Goal: Task Accomplishment & Management: Complete application form

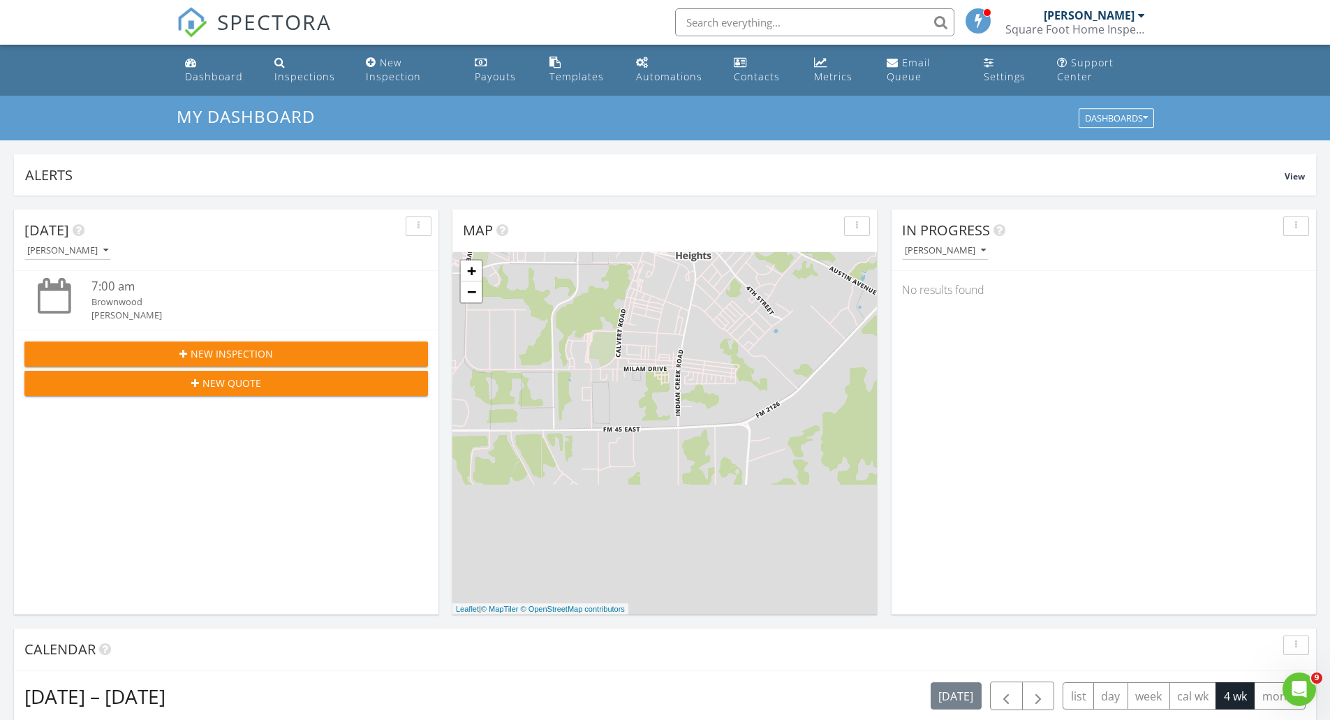
click at [231, 79] on div "Dashboard" at bounding box center [214, 76] width 58 height 13
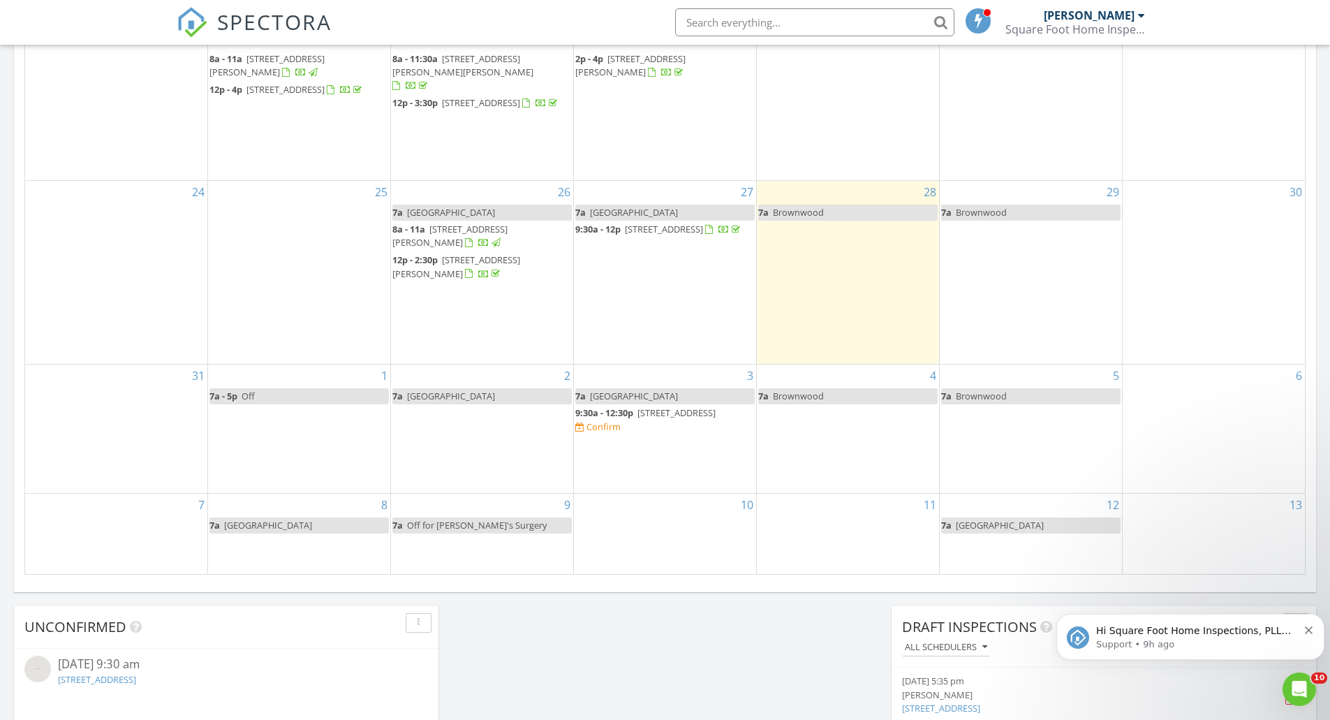
scroll to position [722, 0]
drag, startPoint x: 626, startPoint y: 433, endPoint x: 626, endPoint y: 422, distance: 10.5
click at [637, 417] on span "2633 Wispy Creek Drive, Fort Worth 76108" at bounding box center [676, 410] width 78 height 13
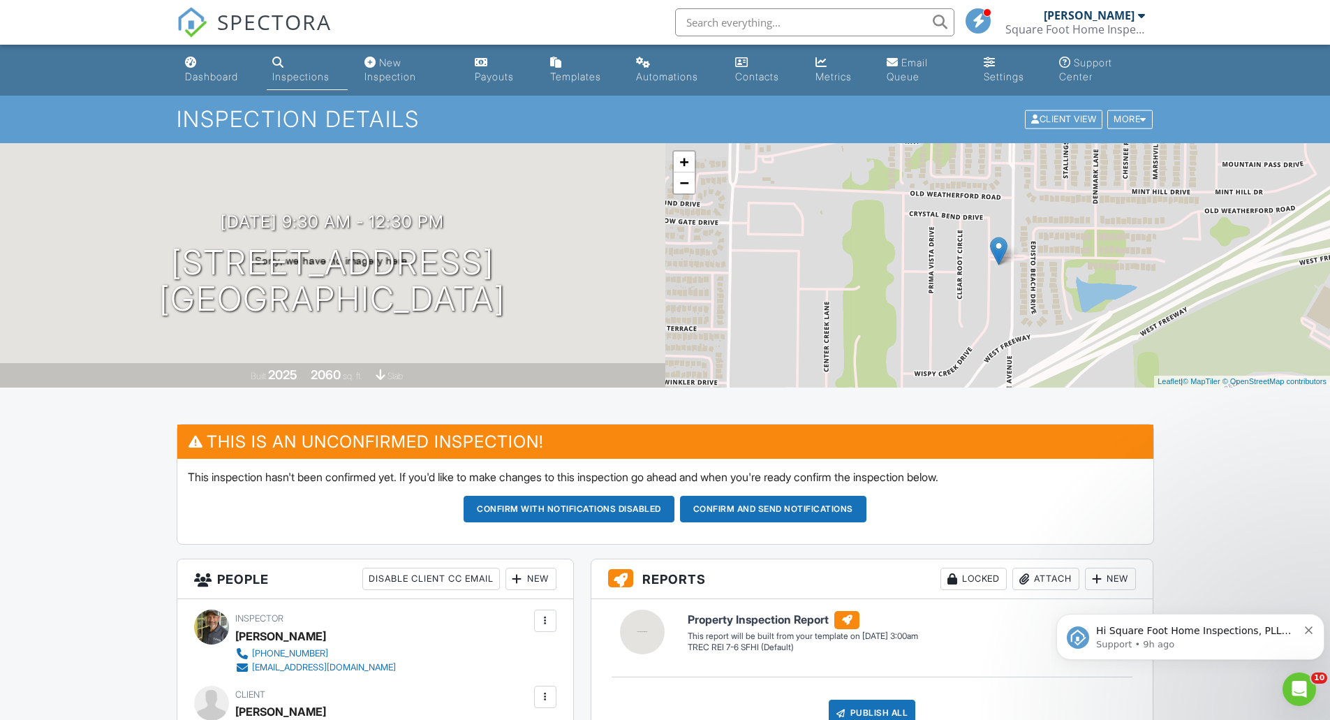
click at [674, 517] on button "Confirm and send notifications" at bounding box center [568, 509] width 211 height 27
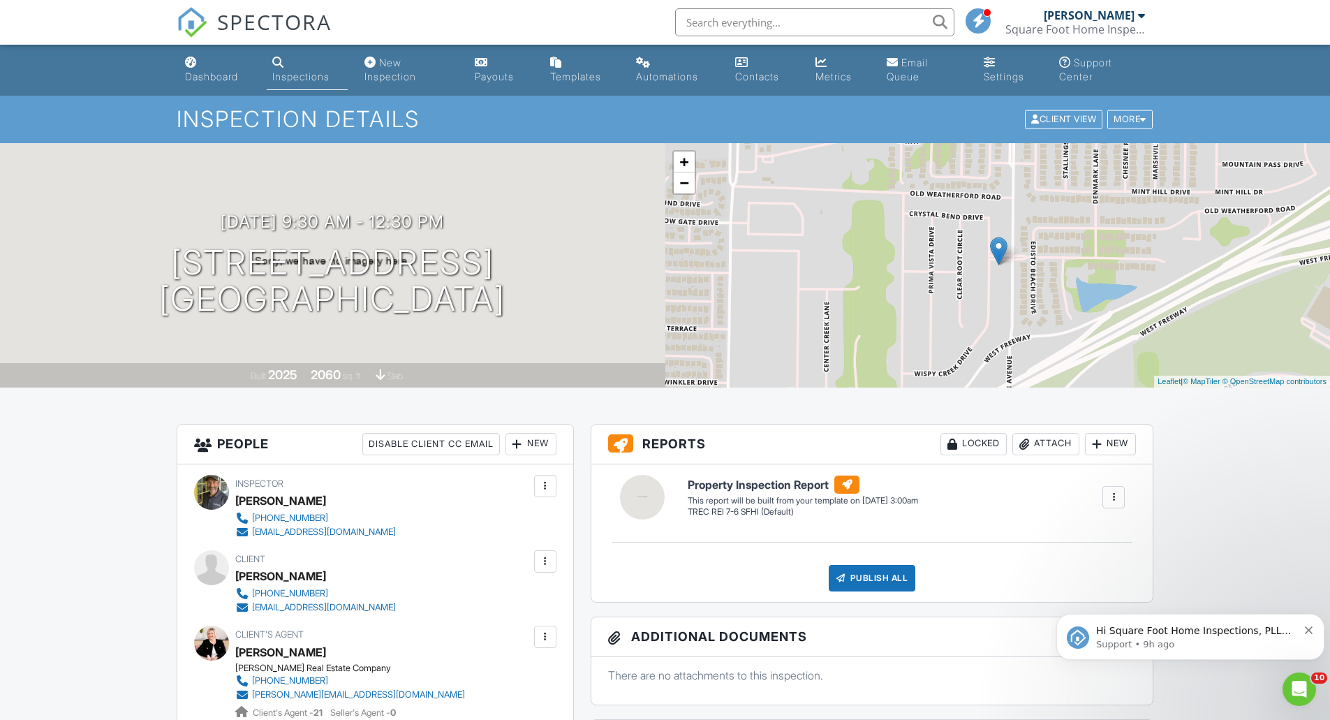
click at [204, 59] on link "Dashboard" at bounding box center [217, 70] width 77 height 40
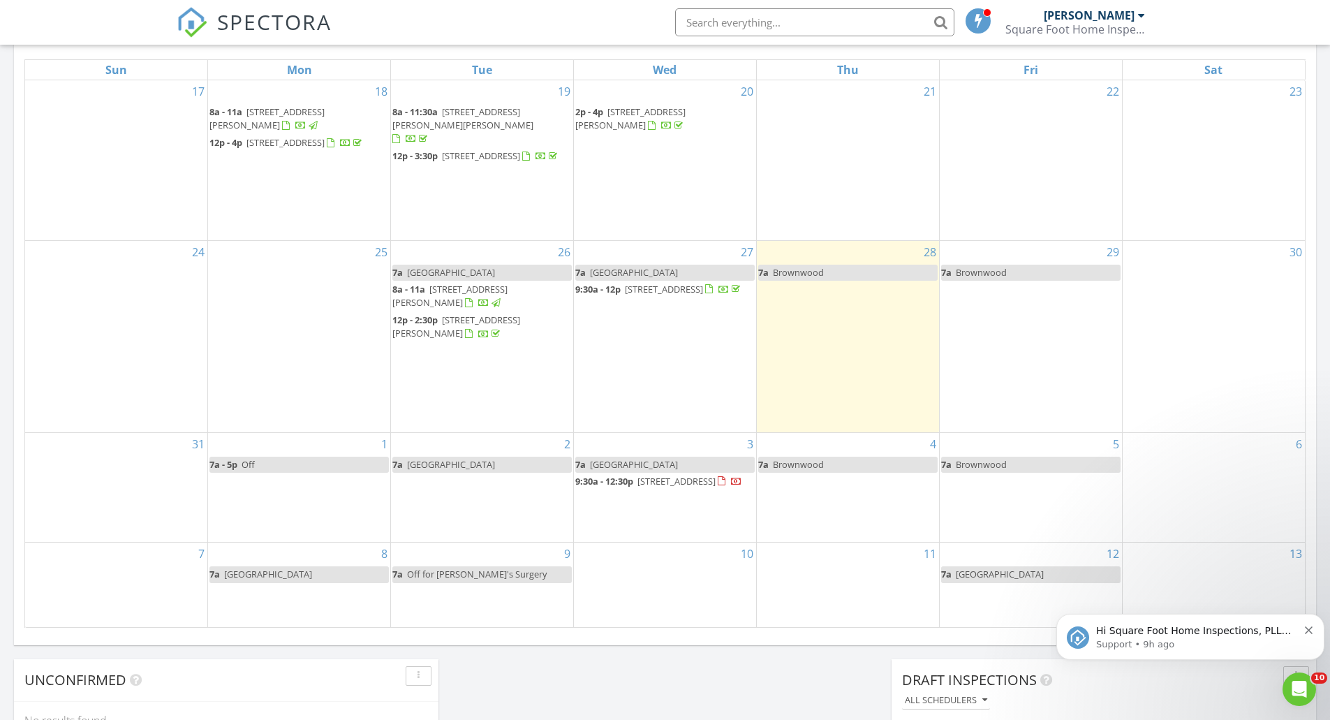
scroll to position [681, 0]
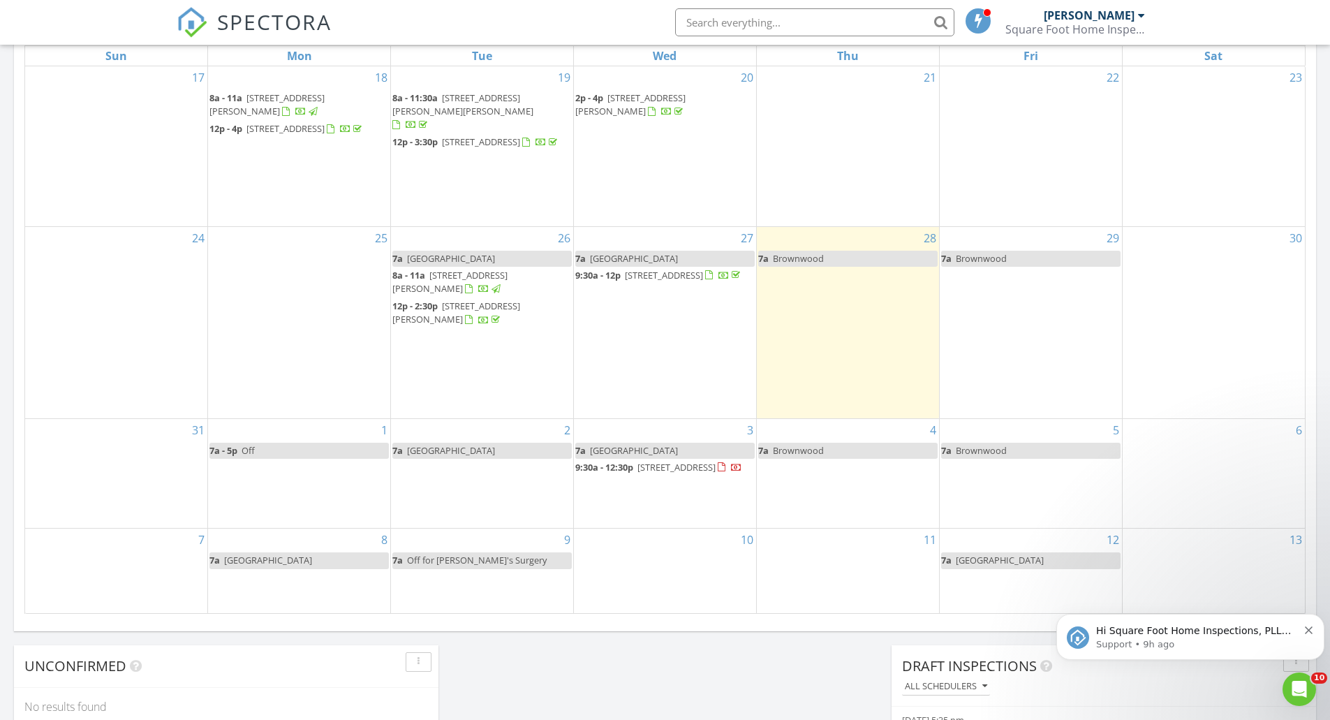
click at [471, 496] on div "2 7a Fort Worth" at bounding box center [482, 474] width 182 height 110
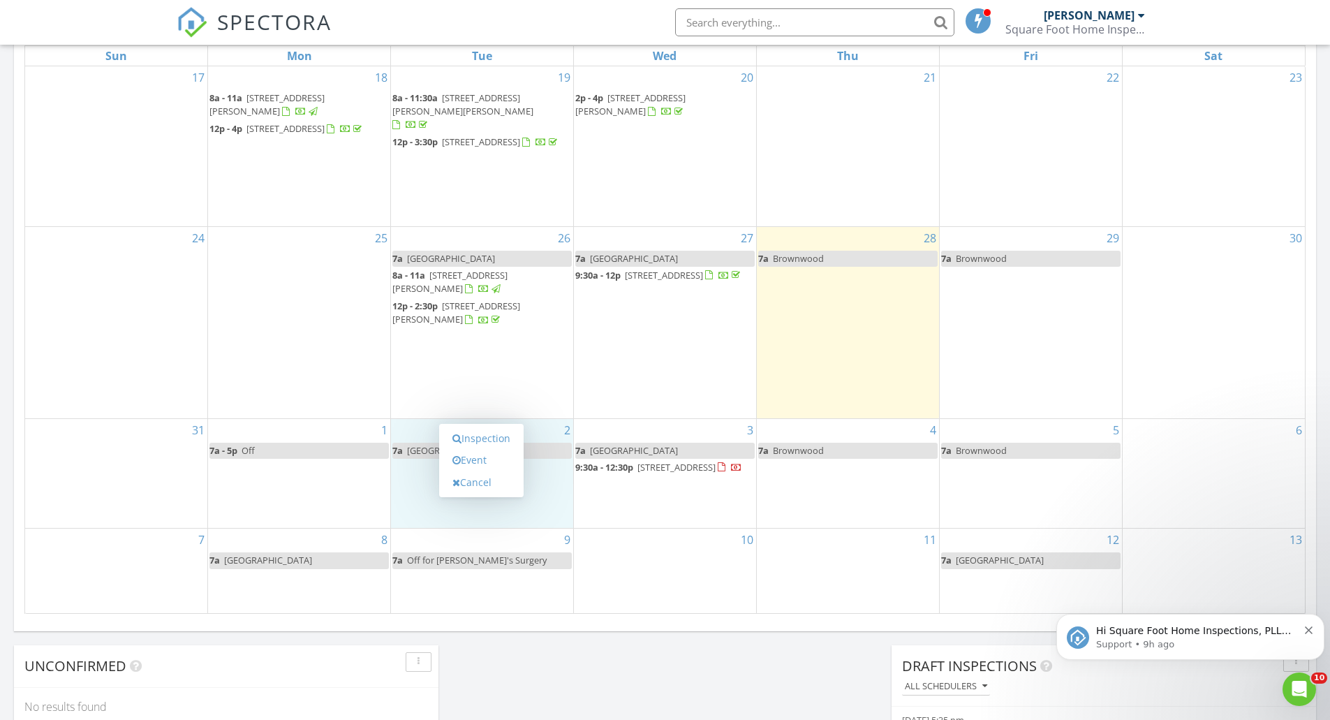
click at [475, 442] on link "Inspection" at bounding box center [481, 438] width 72 height 22
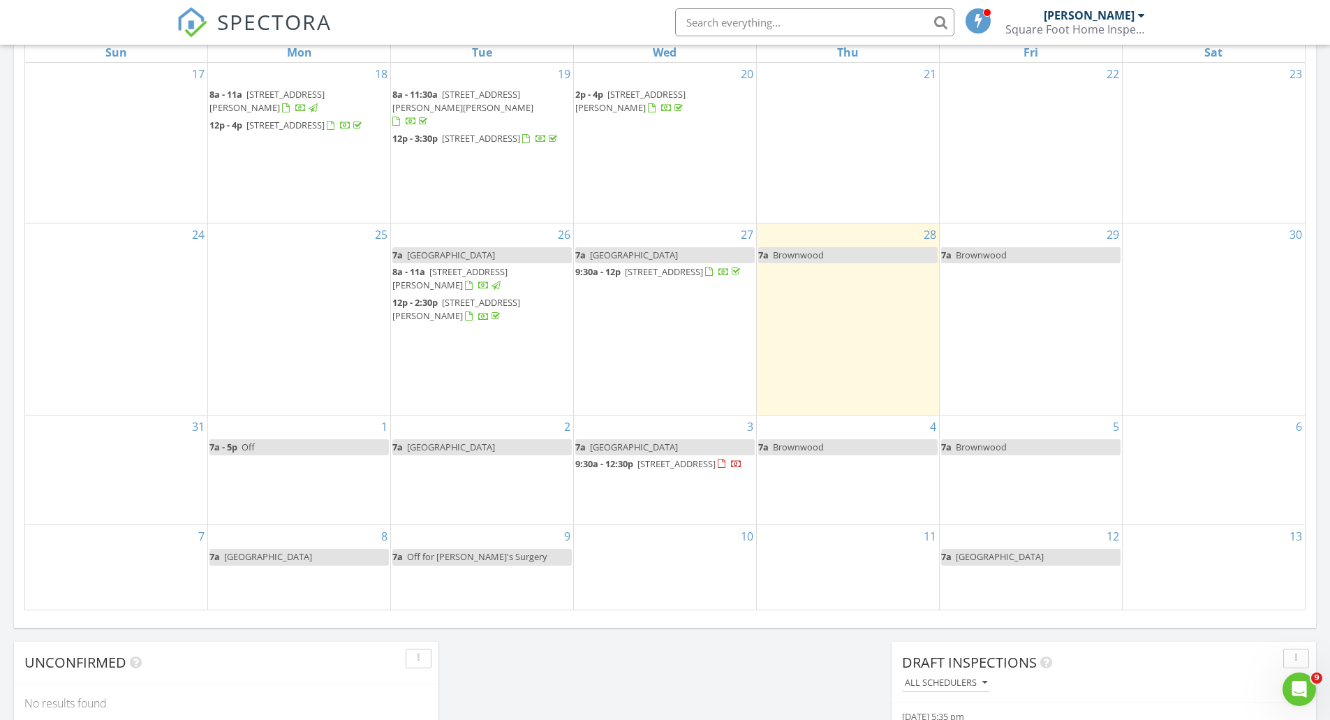
scroll to position [687, 0]
click at [459, 488] on div "2 7a Fort Worth" at bounding box center [482, 467] width 182 height 110
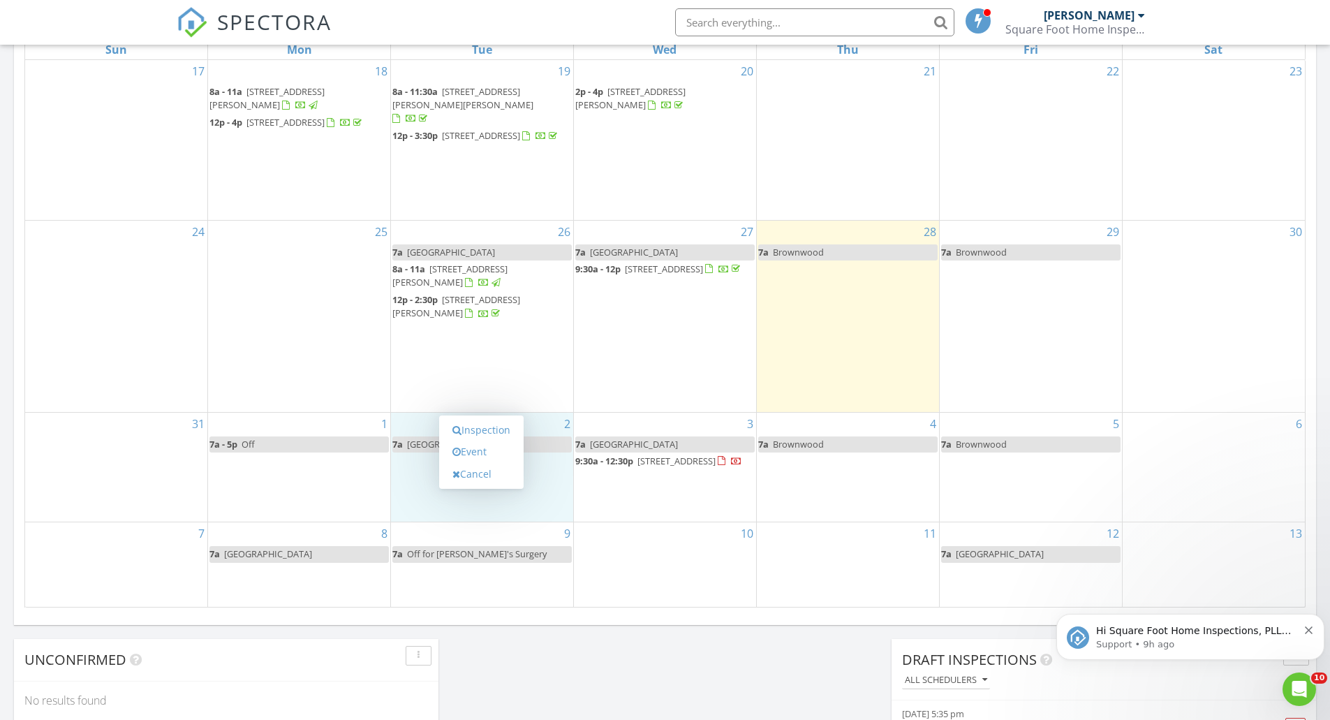
scroll to position [0, 0]
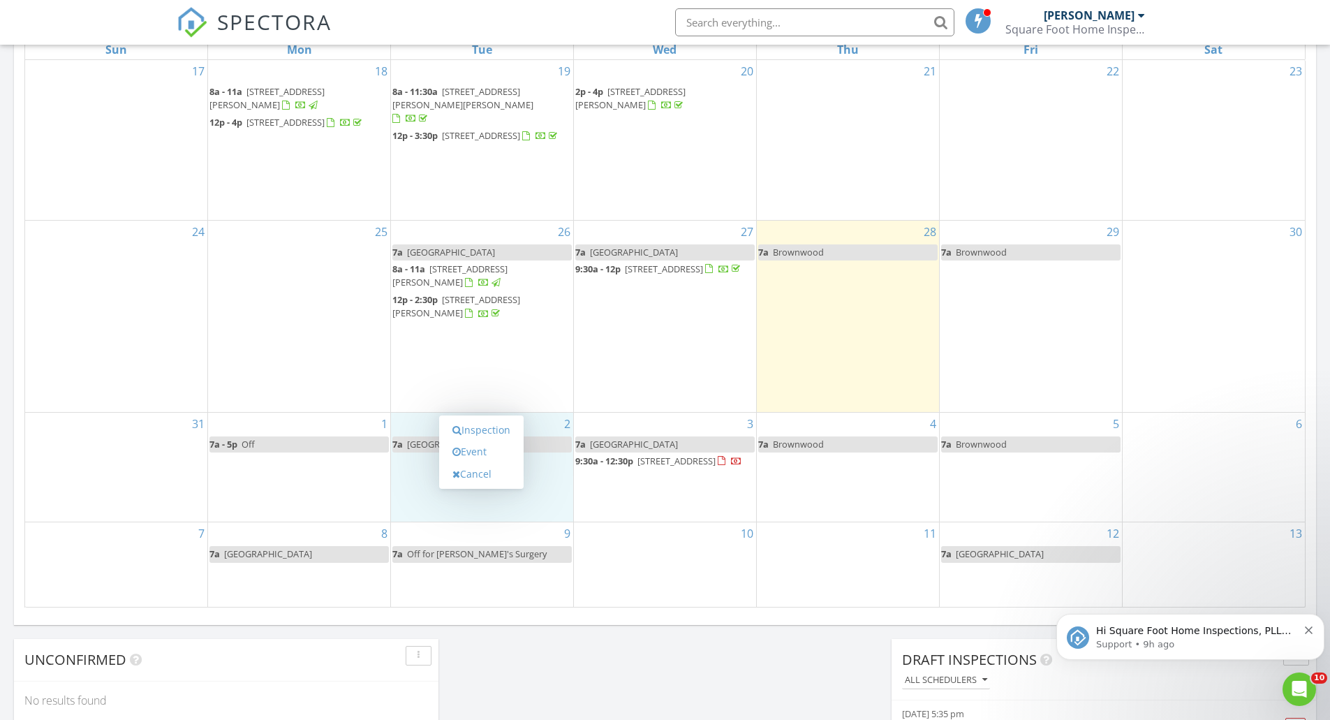
click at [472, 450] on link "Event" at bounding box center [481, 451] width 72 height 22
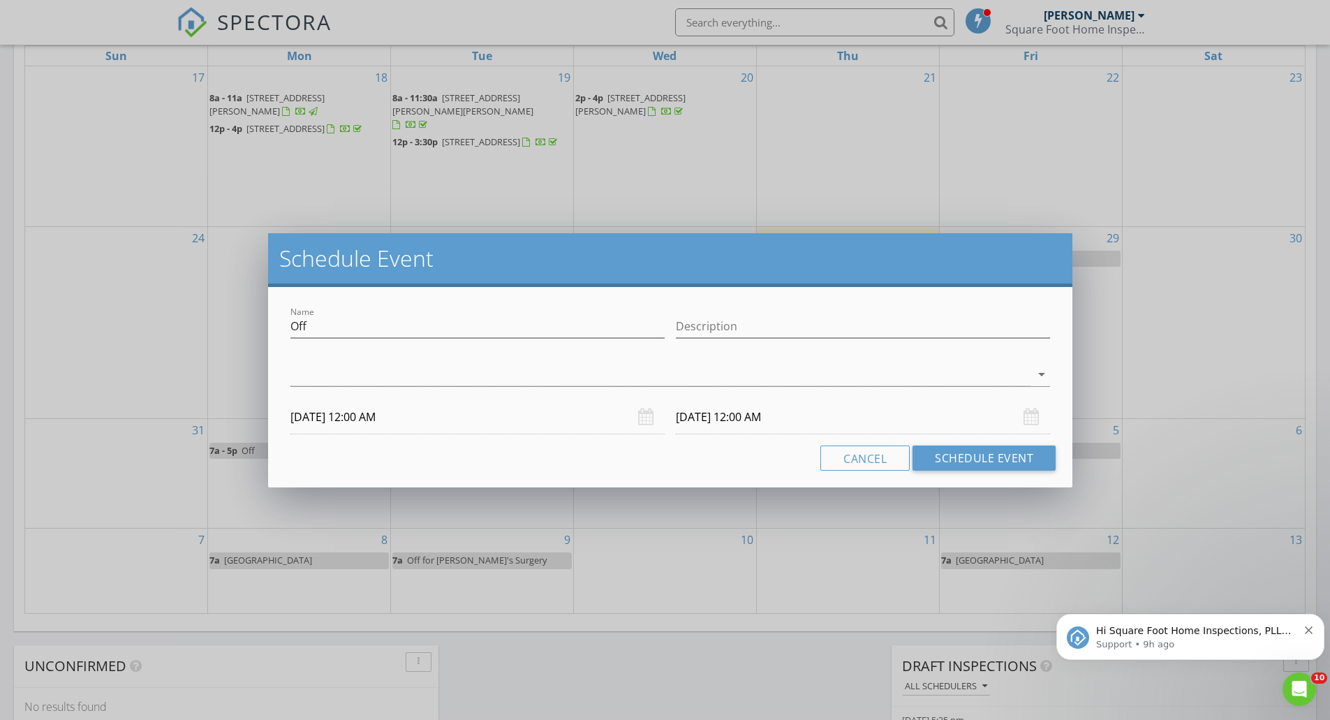
scroll to position [675, 0]
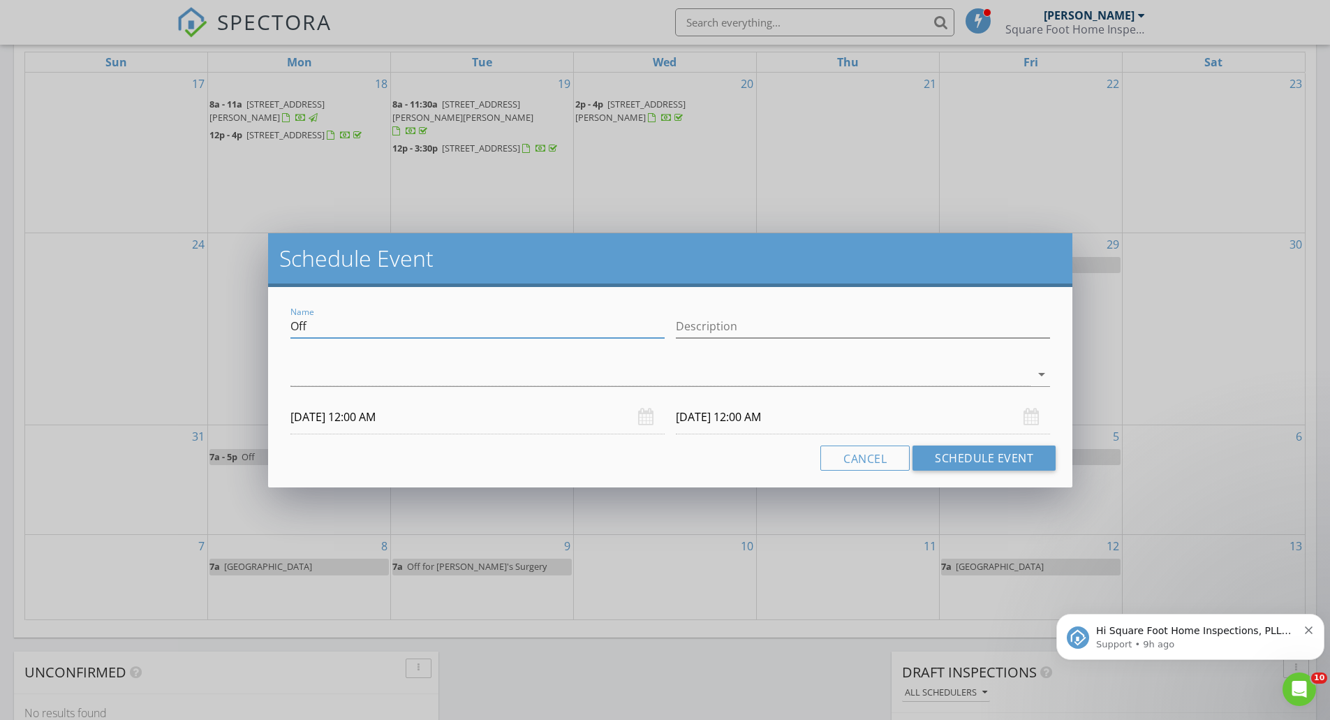
drag, startPoint x: 345, startPoint y: 329, endPoint x: 218, endPoint y: 331, distance: 127.0
click at [218, 331] on div "Schedule Event Name Off Description arrow_drop_down 09/02/2025 12:00 AM 09/03/2…" at bounding box center [665, 360] width 1330 height 720
type input "Holly Koster"
click at [350, 362] on div "check_box_outline_blank Brian DePrang arrow_drop_down" at bounding box center [669, 377] width 759 height 45
click at [368, 394] on div at bounding box center [669, 396] width 759 height 8
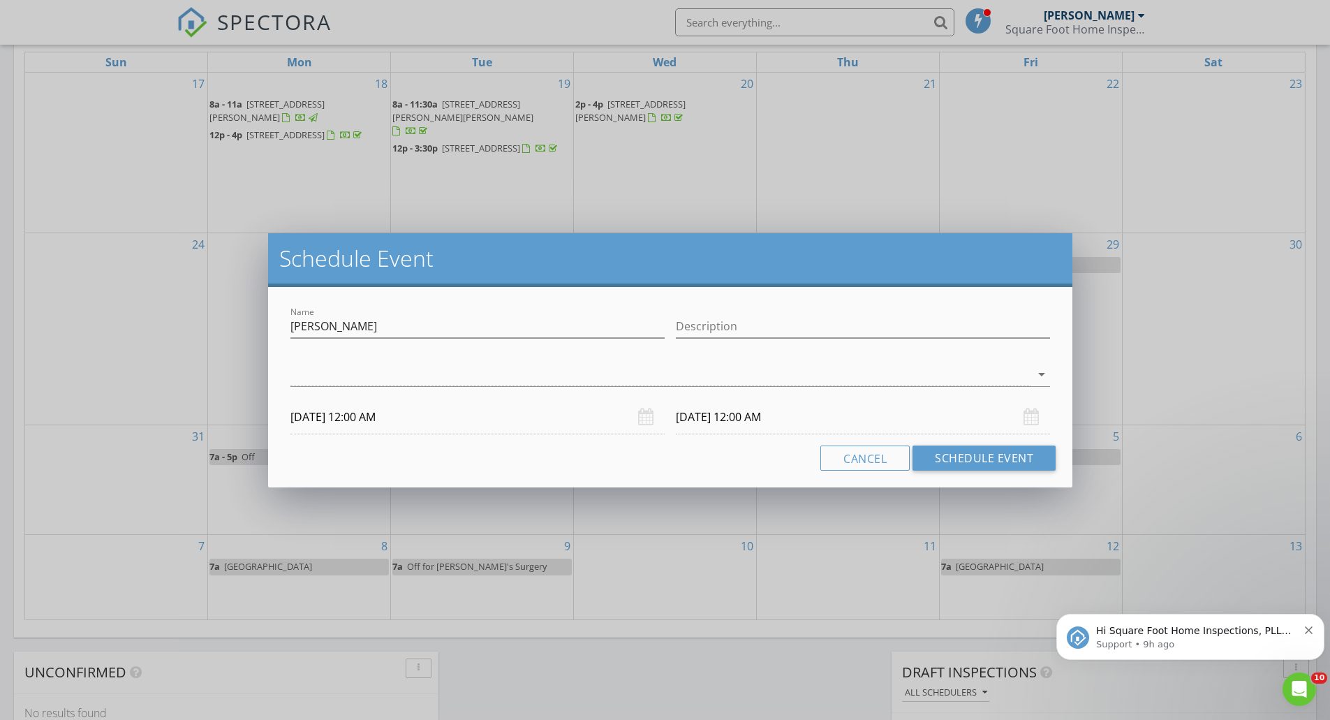
click at [374, 387] on div "arrow_drop_down" at bounding box center [669, 381] width 759 height 37
click at [375, 385] on div at bounding box center [660, 374] width 740 height 23
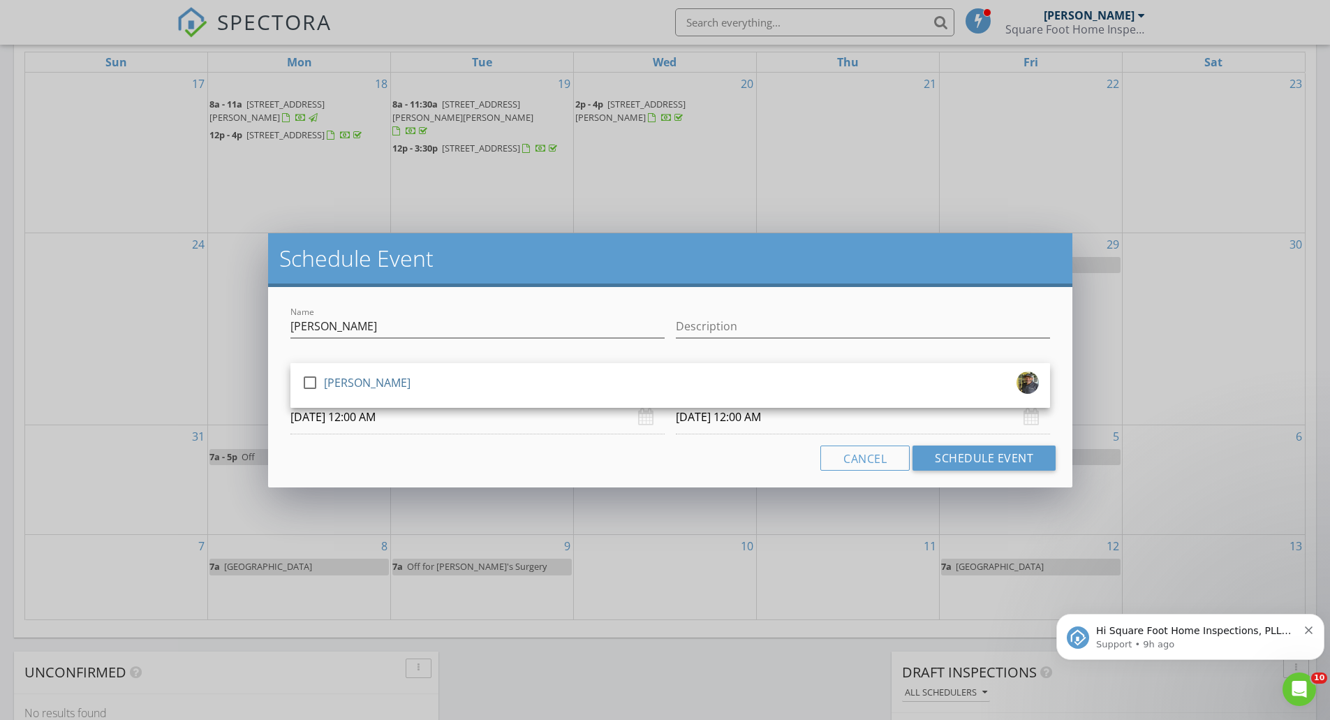
click at [353, 388] on div "[PERSON_NAME]" at bounding box center [367, 382] width 87 height 22
click at [589, 472] on div "Name Holly Koster Description check_box Brian DePrang Brian DePrang arrow_drop_…" at bounding box center [670, 387] width 804 height 200
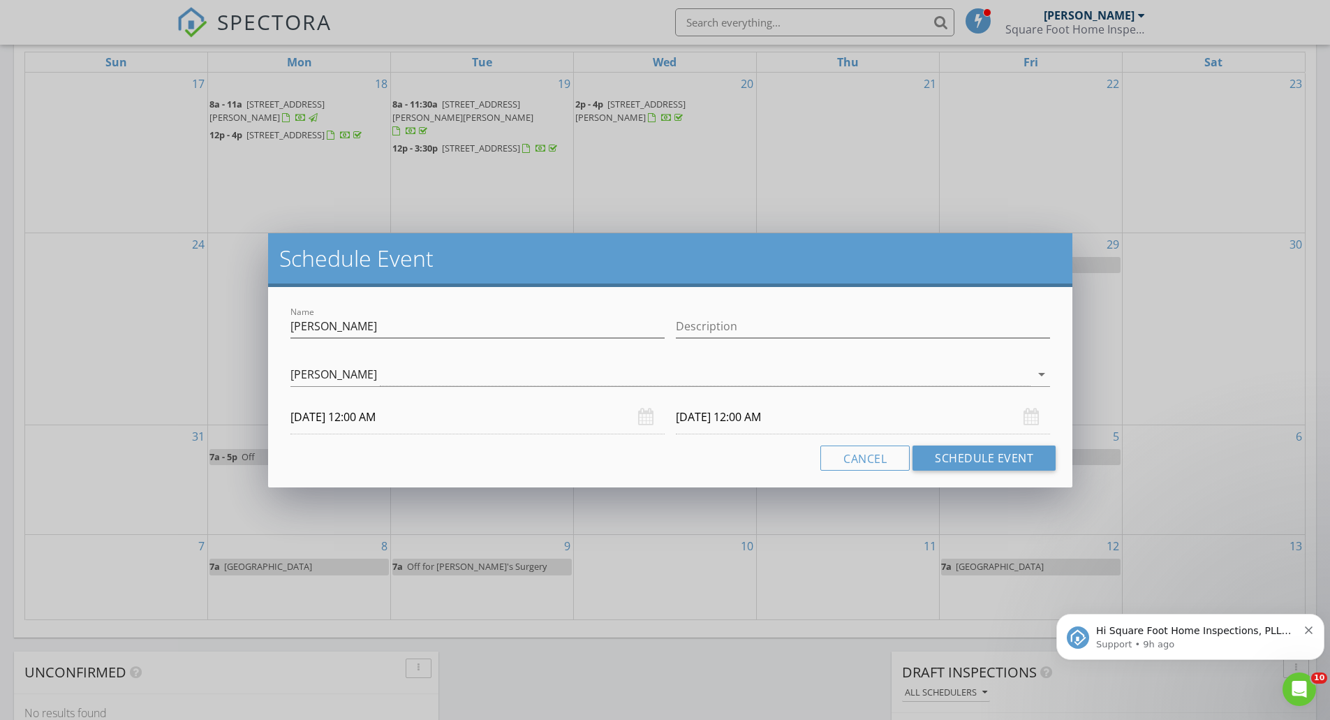
click at [428, 424] on input "09/02/2025 12:00 AM" at bounding box center [477, 417] width 374 height 34
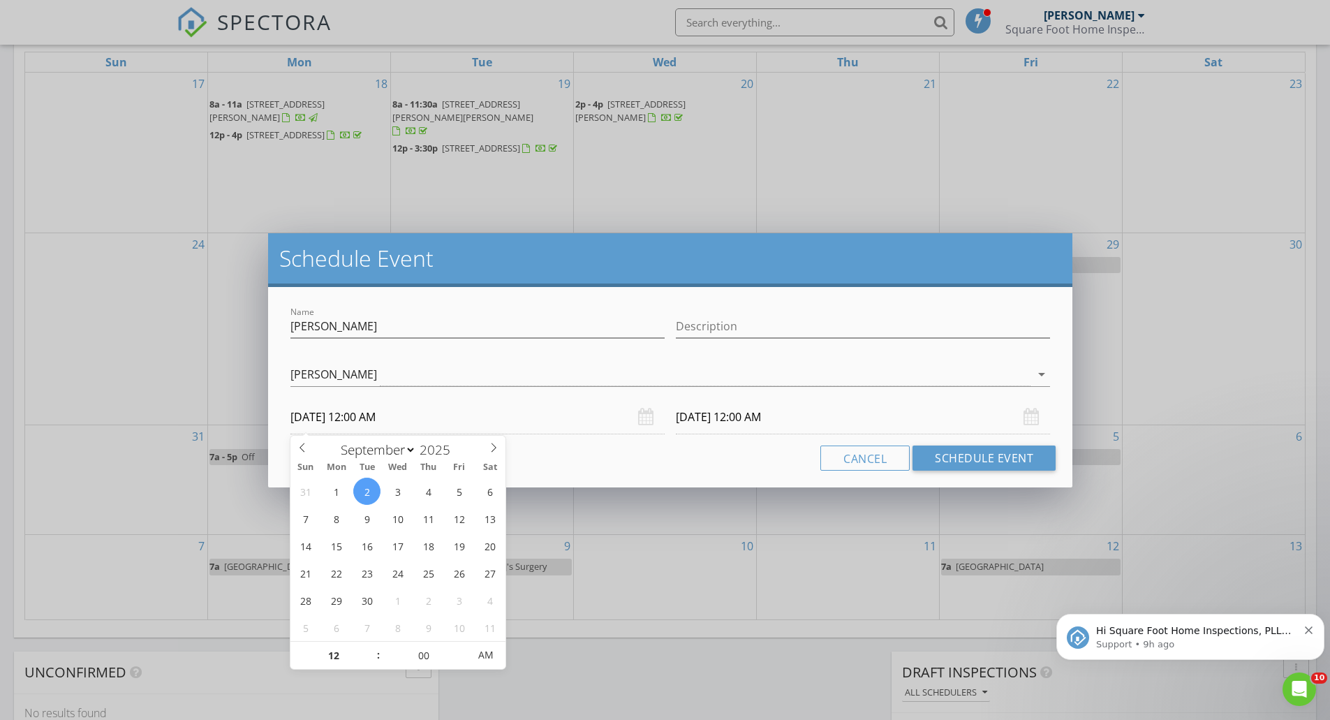
type input "01"
type input "09/02/2025 1:00 AM"
click at [373, 647] on span at bounding box center [371, 648] width 10 height 14
type input "02"
type input "09/02/2025 2:00 AM"
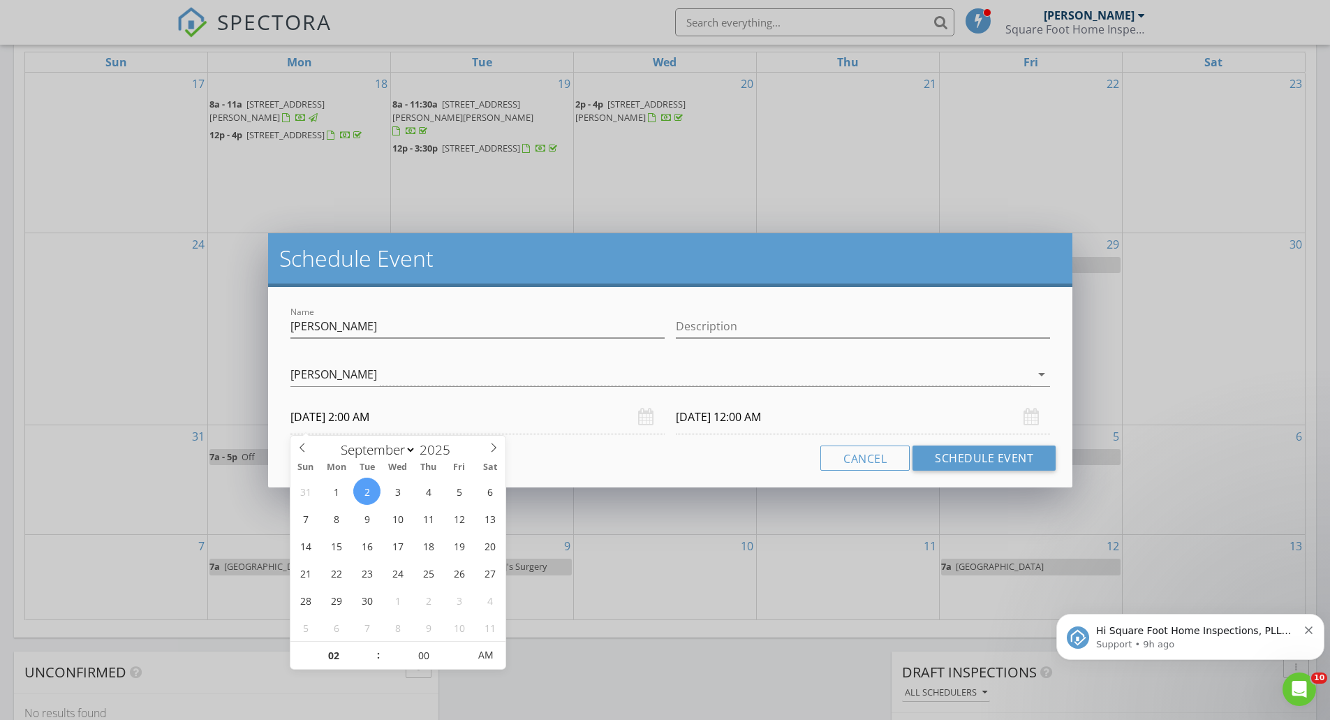
click at [373, 647] on span at bounding box center [371, 648] width 10 height 14
type input "03"
type input "09/02/2025 3:00 AM"
click at [373, 647] on span at bounding box center [371, 648] width 10 height 14
type input "04"
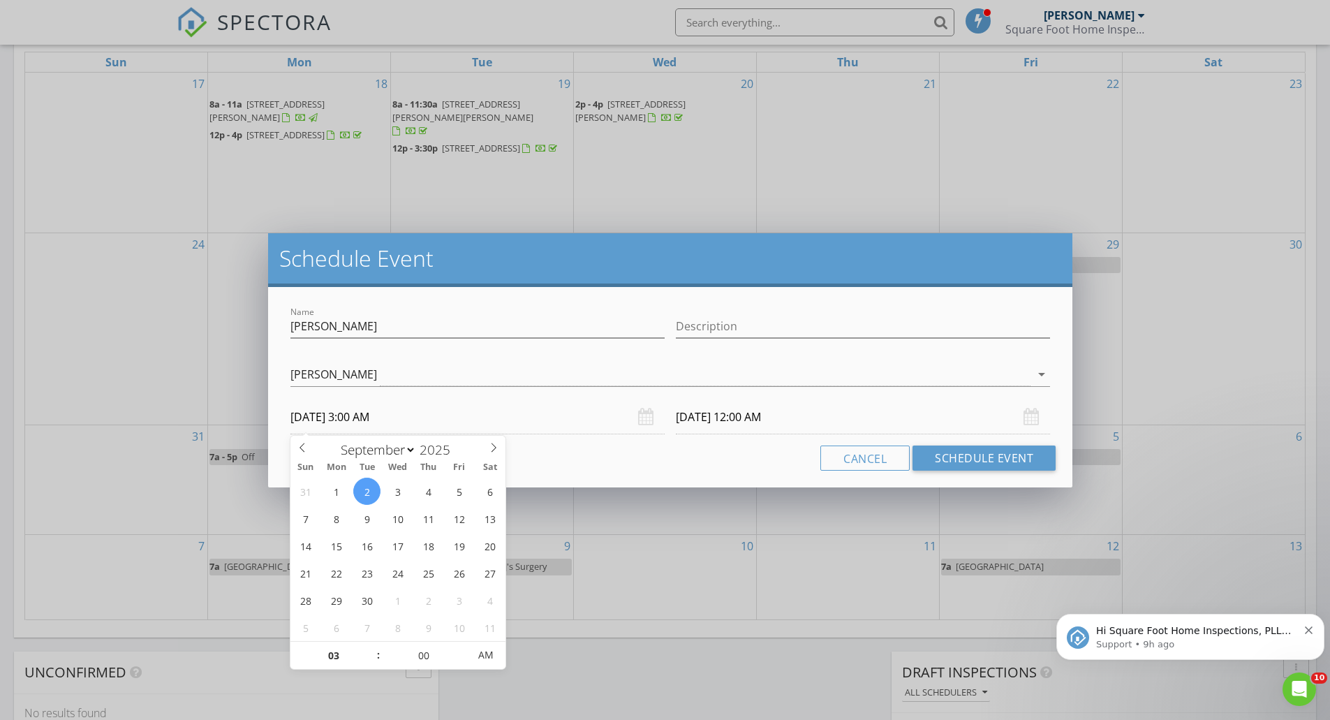
type input "09/02/2025 4:00 AM"
click at [373, 647] on span at bounding box center [371, 648] width 10 height 14
type input "05"
type input "09/02/2025 5:00 AM"
click at [373, 647] on span at bounding box center [371, 648] width 10 height 14
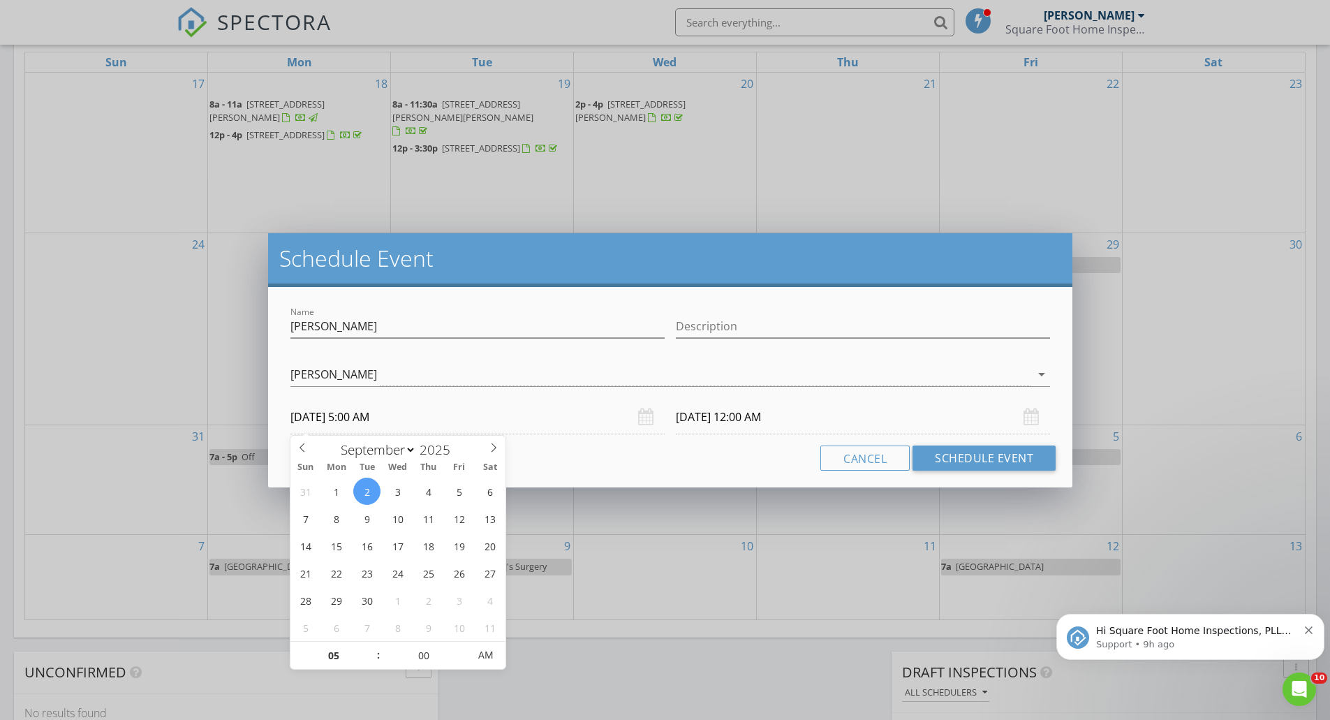
type input "06"
type input "09/02/2025 6:00 AM"
click at [373, 647] on span at bounding box center [371, 648] width 10 height 14
type input "09/03/2025 6:00 AM"
type input "07"
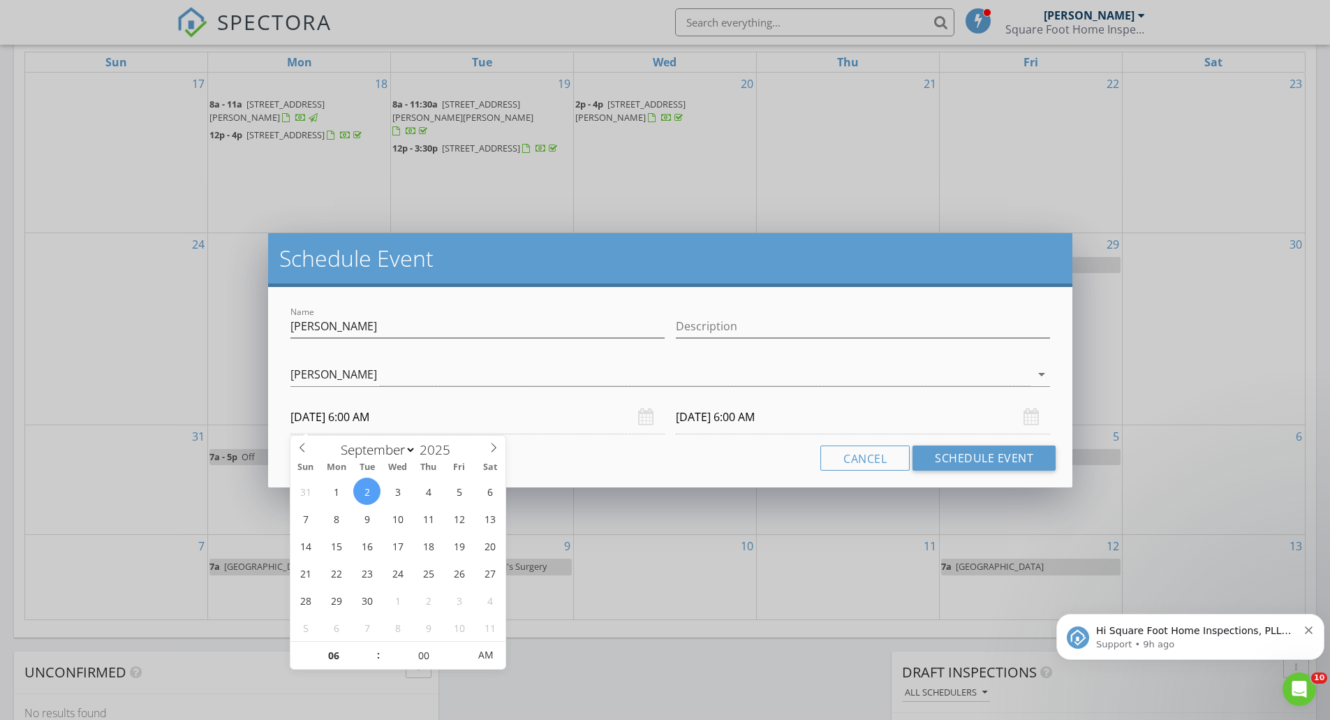
type input "09/02/2025 7:00 AM"
click at [373, 647] on span at bounding box center [371, 648] width 10 height 14
type input "09/03/2025 7:00 AM"
type input "08"
type input "09/02/2025 8:00 AM"
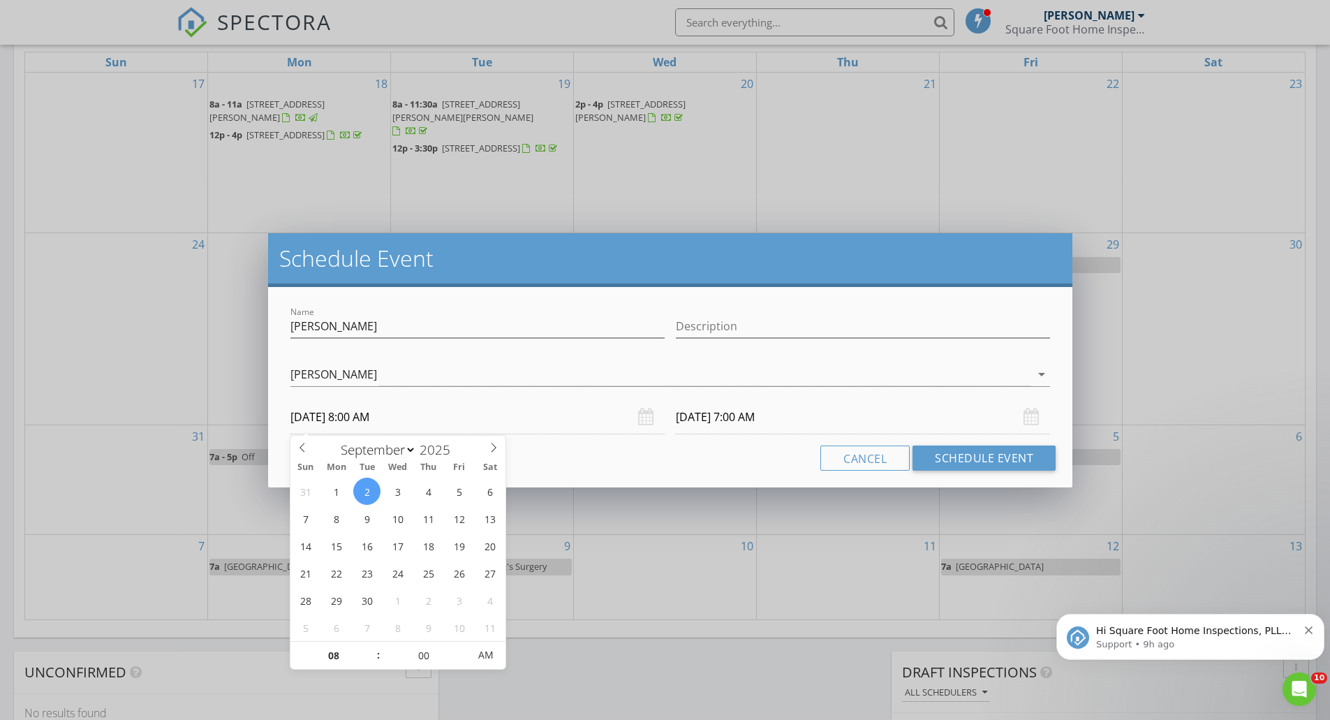
click at [373, 647] on span at bounding box center [371, 648] width 10 height 14
type input "09/03/2025 8:00 AM"
click at [1010, 469] on button "Schedule Event" at bounding box center [983, 457] width 143 height 25
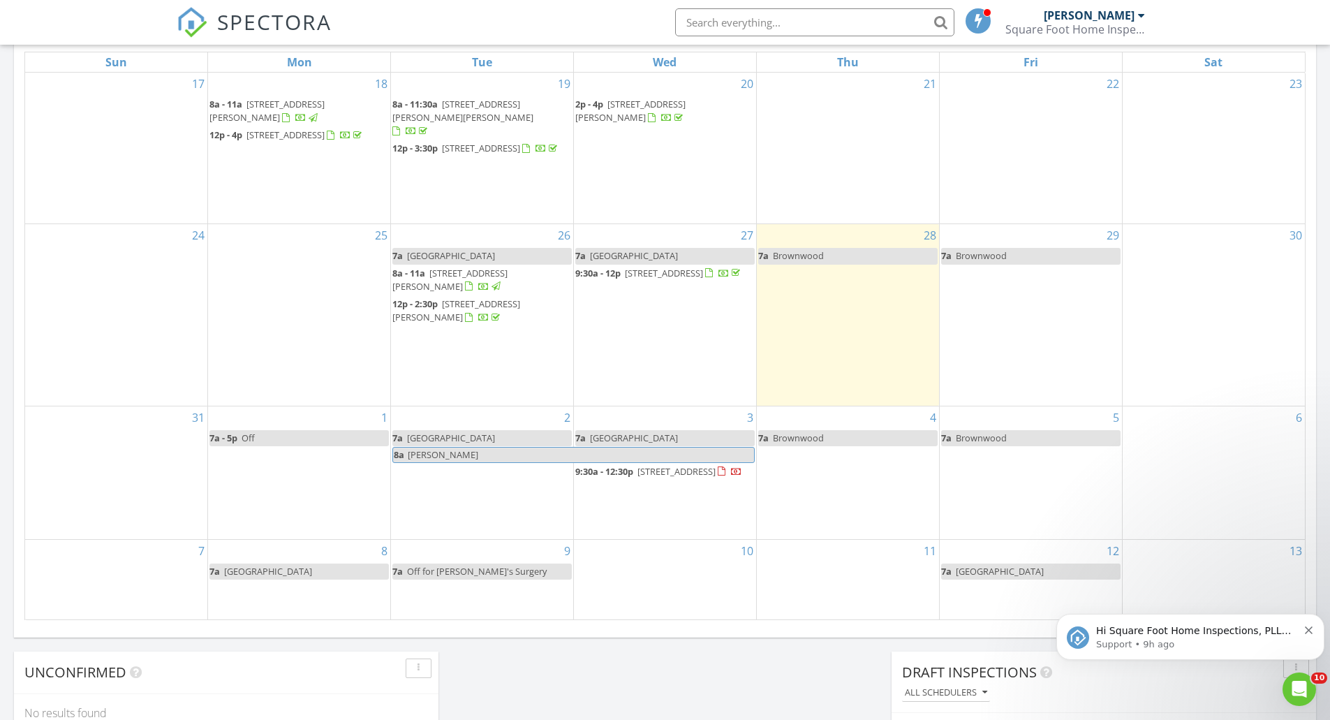
click at [694, 447] on span "Holly Koster" at bounding box center [580, 454] width 347 height 15
select select "8"
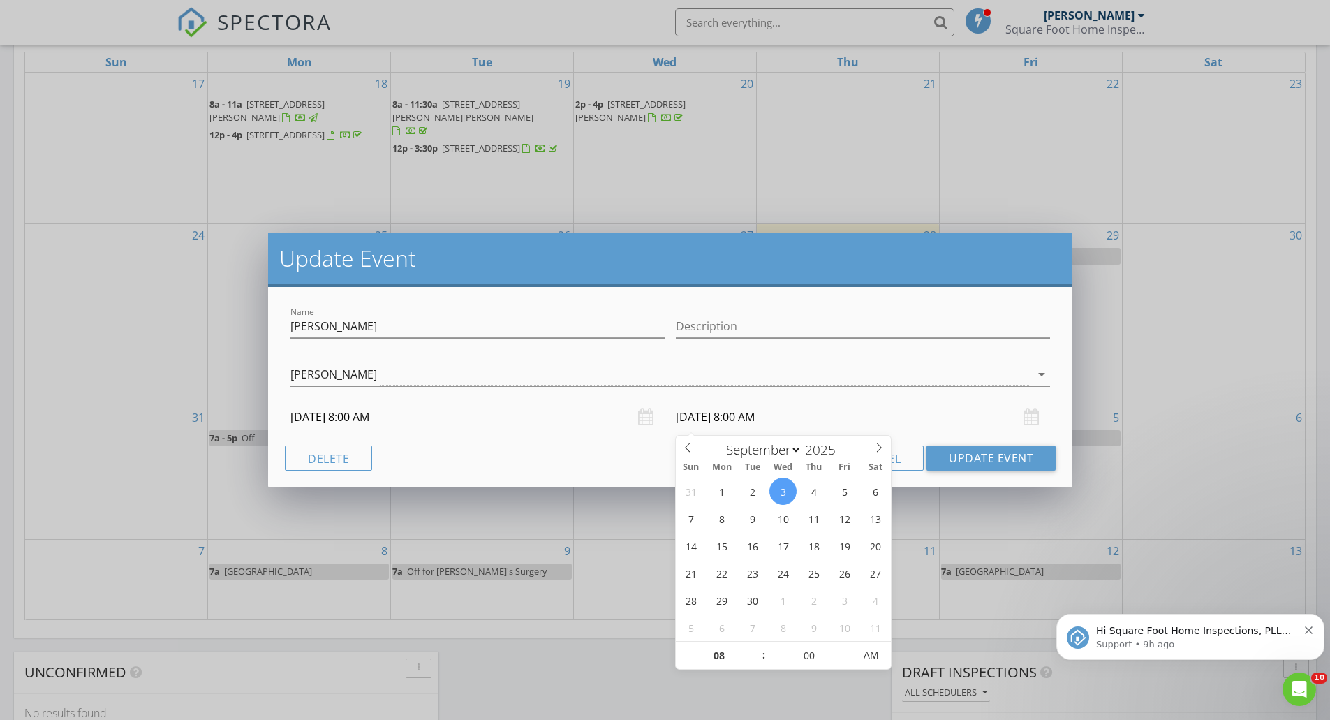
click at [740, 422] on input "09/03/2025 8:00 AM" at bounding box center [863, 417] width 374 height 34
type input "09/02/2025 8:00 AM"
type input "09"
type input "09/02/2025 9:00 AM"
click at [753, 650] on span at bounding box center [757, 648] width 10 height 14
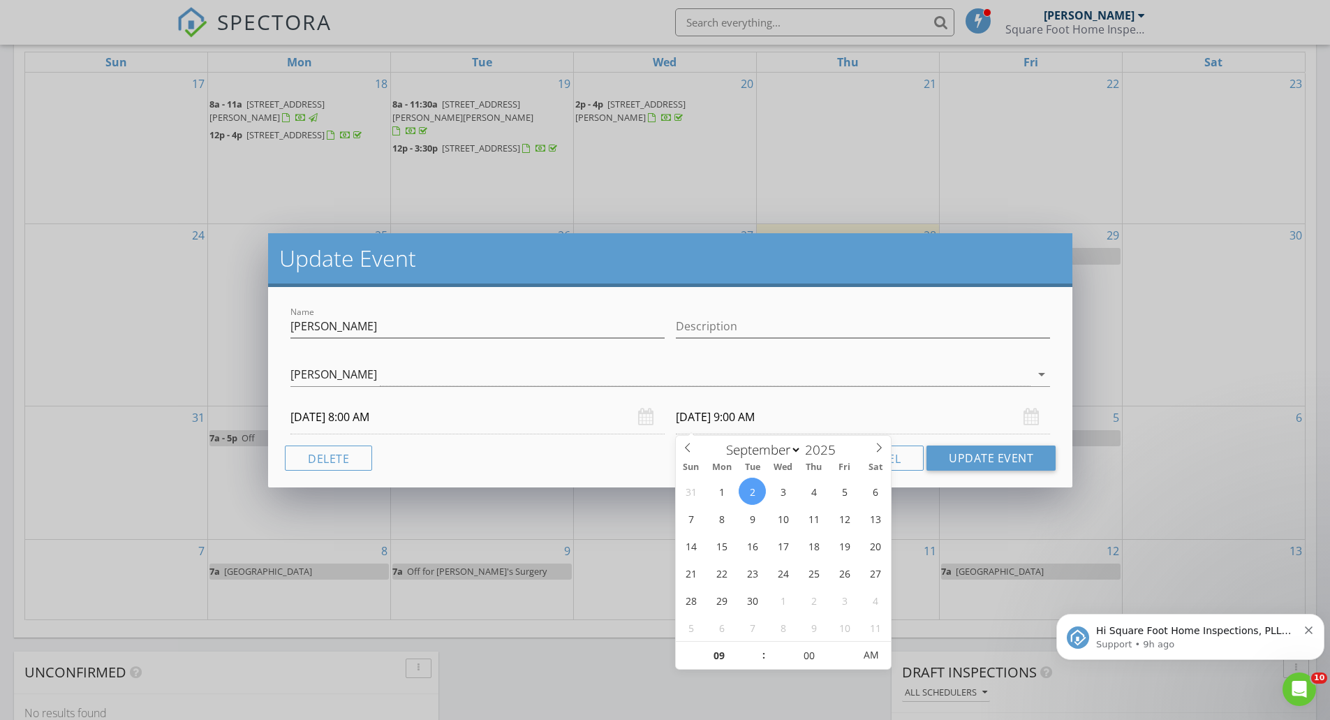
type input "10"
type input "09/02/2025 10:00 AM"
click at [753, 650] on span at bounding box center [757, 648] width 10 height 14
type input "11"
type input "09/02/2025 11:00 AM"
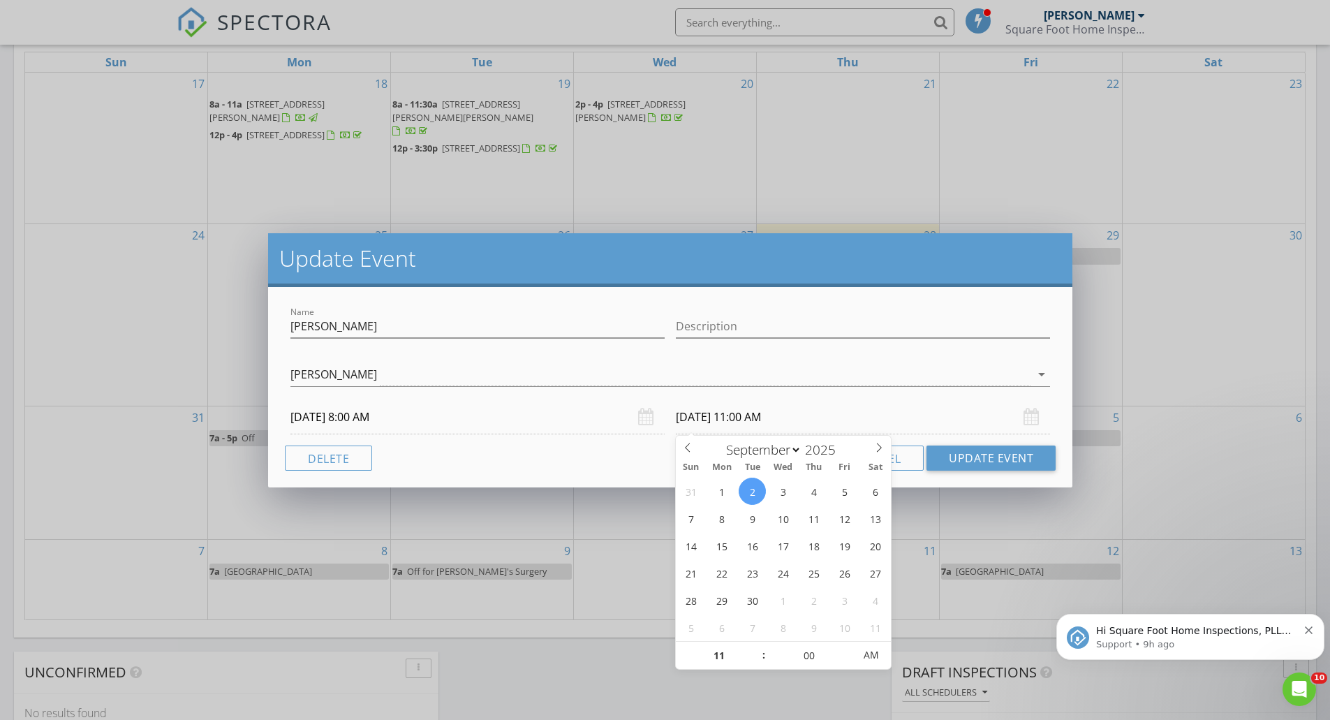
click at [753, 650] on span at bounding box center [757, 648] width 10 height 14
click at [971, 459] on button "Update Event" at bounding box center [990, 457] width 129 height 25
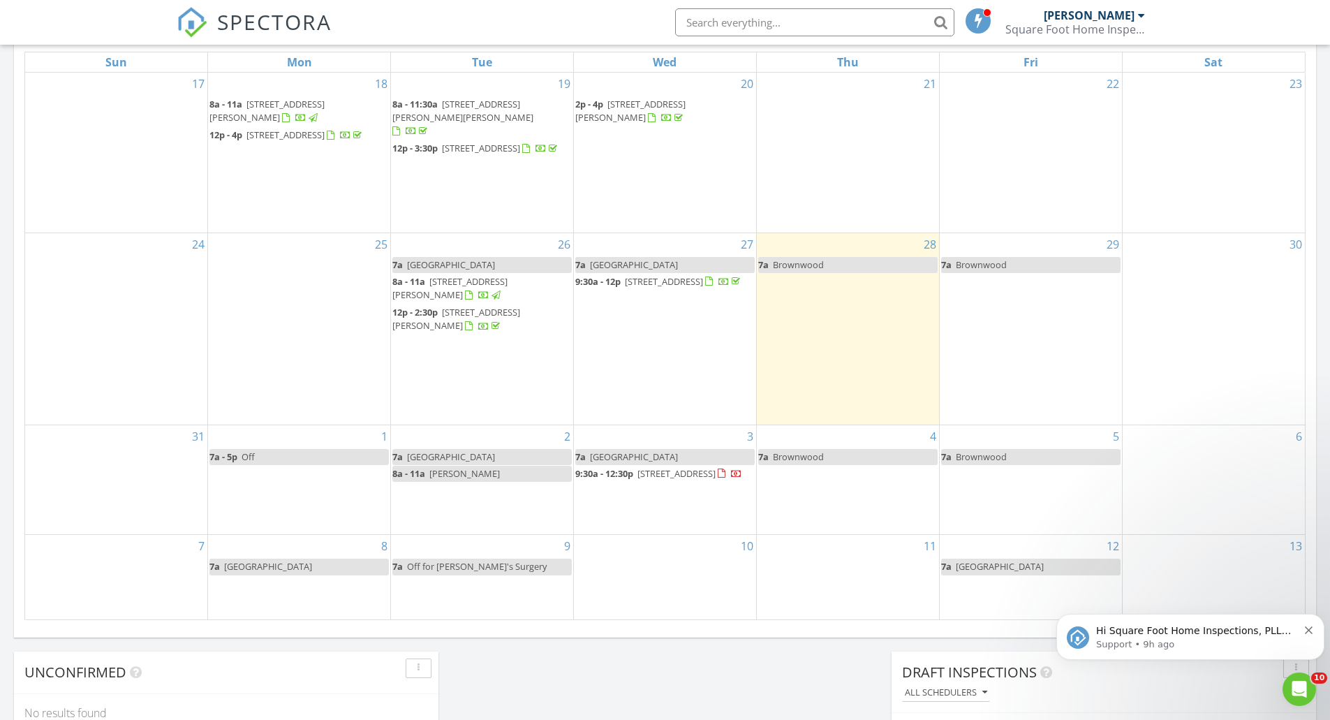
click at [335, 489] on div "1 7a - 5p Off" at bounding box center [299, 480] width 182 height 110
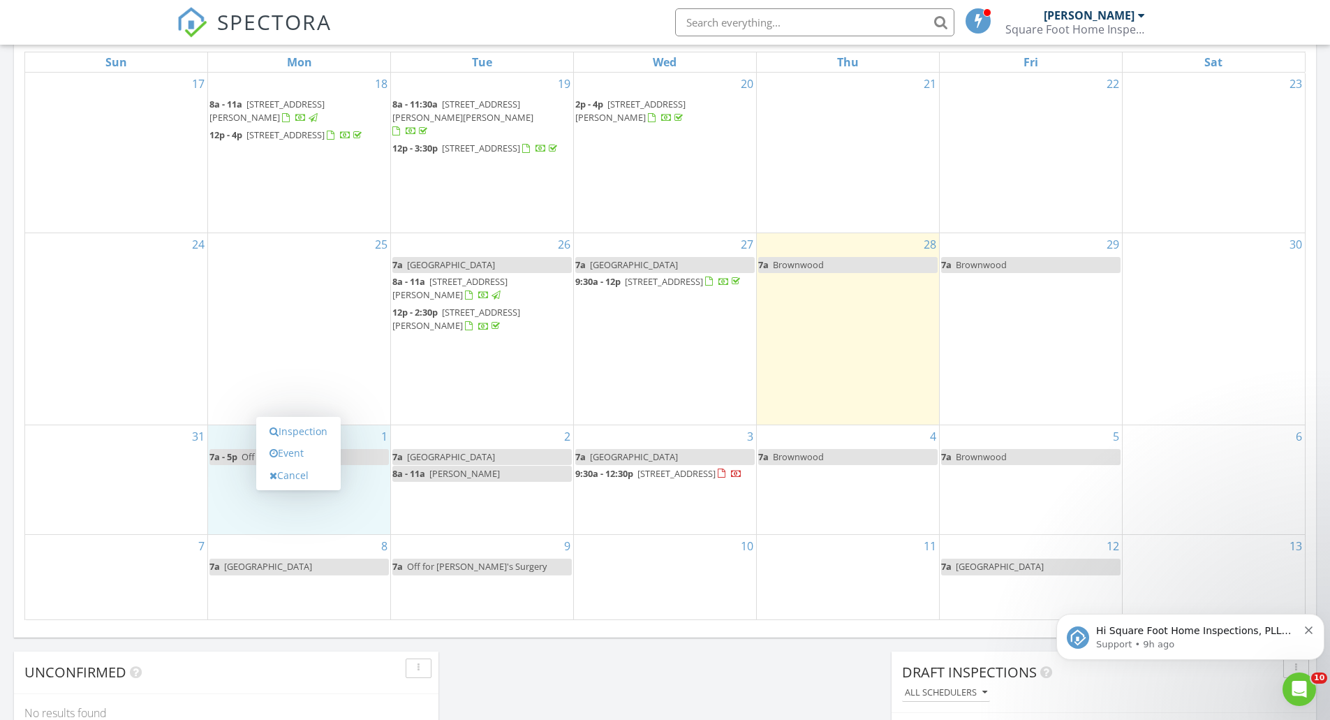
click at [332, 438] on link "Inspection" at bounding box center [298, 431] width 72 height 22
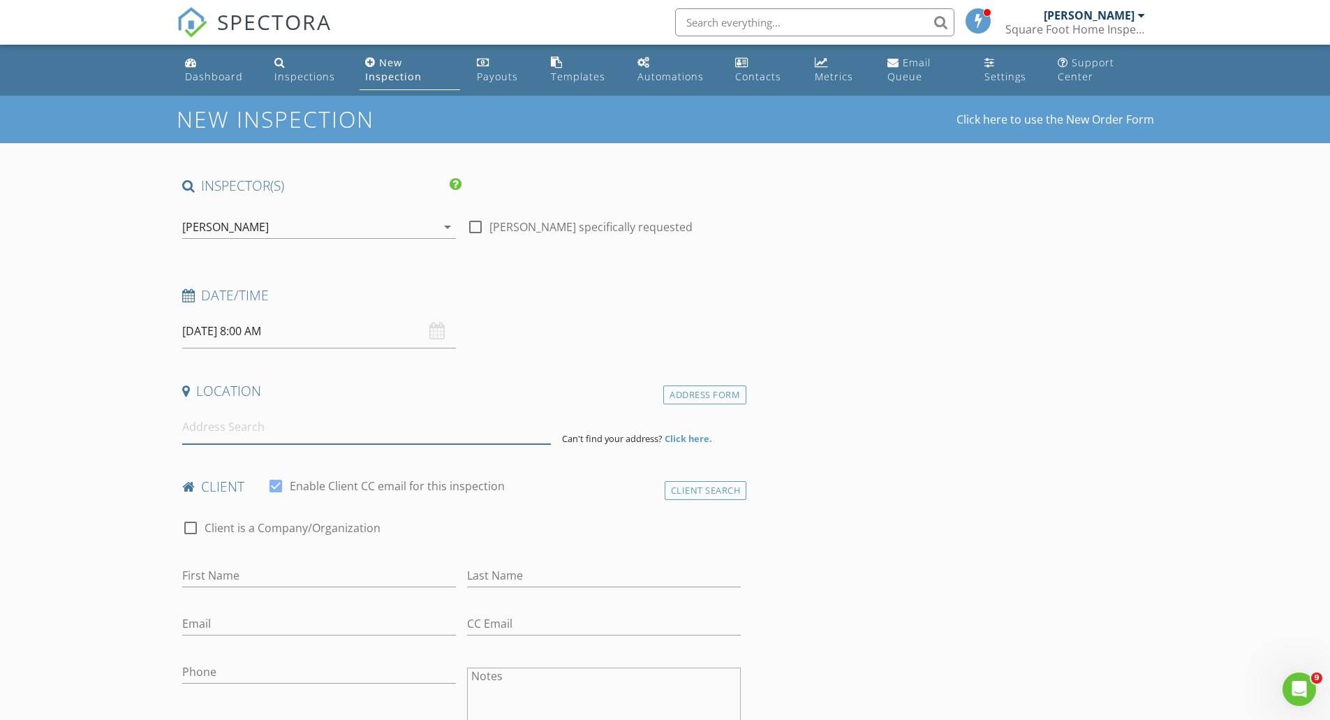
click at [264, 430] on input at bounding box center [366, 427] width 368 height 34
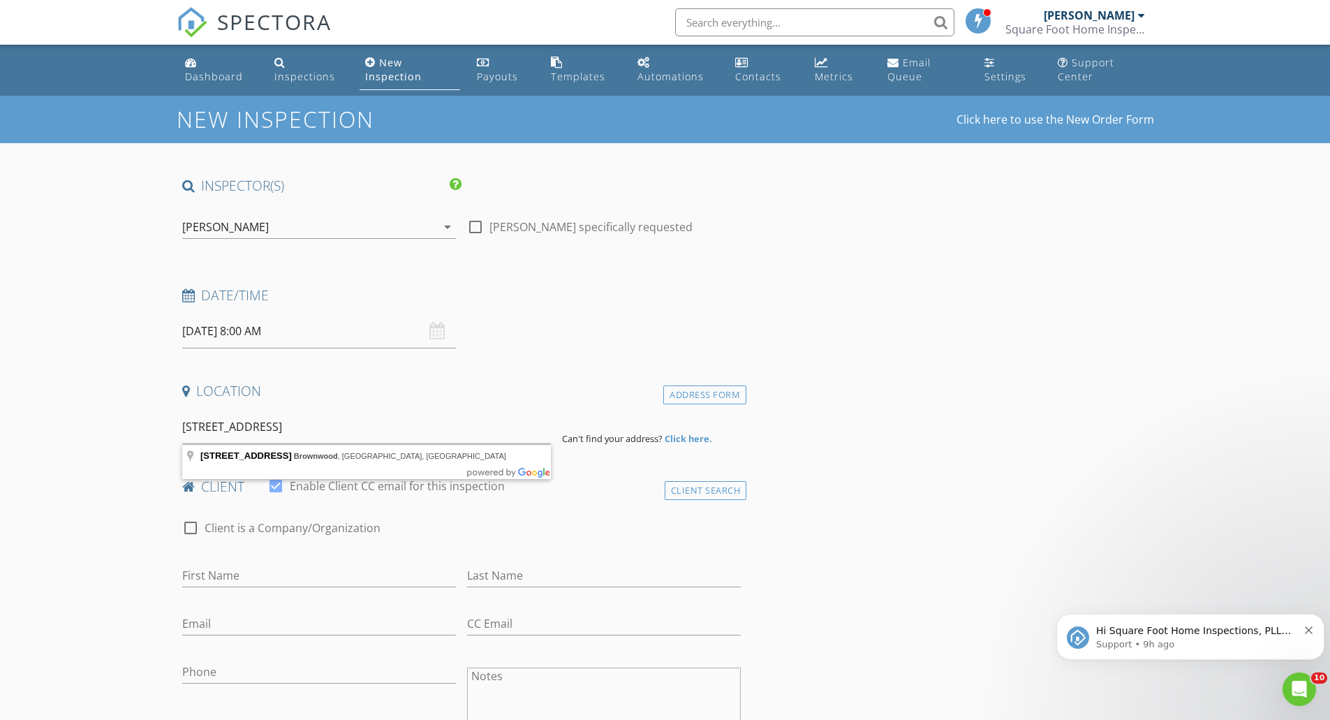
type input "1309 13th Street, Brownwood, TX, USA"
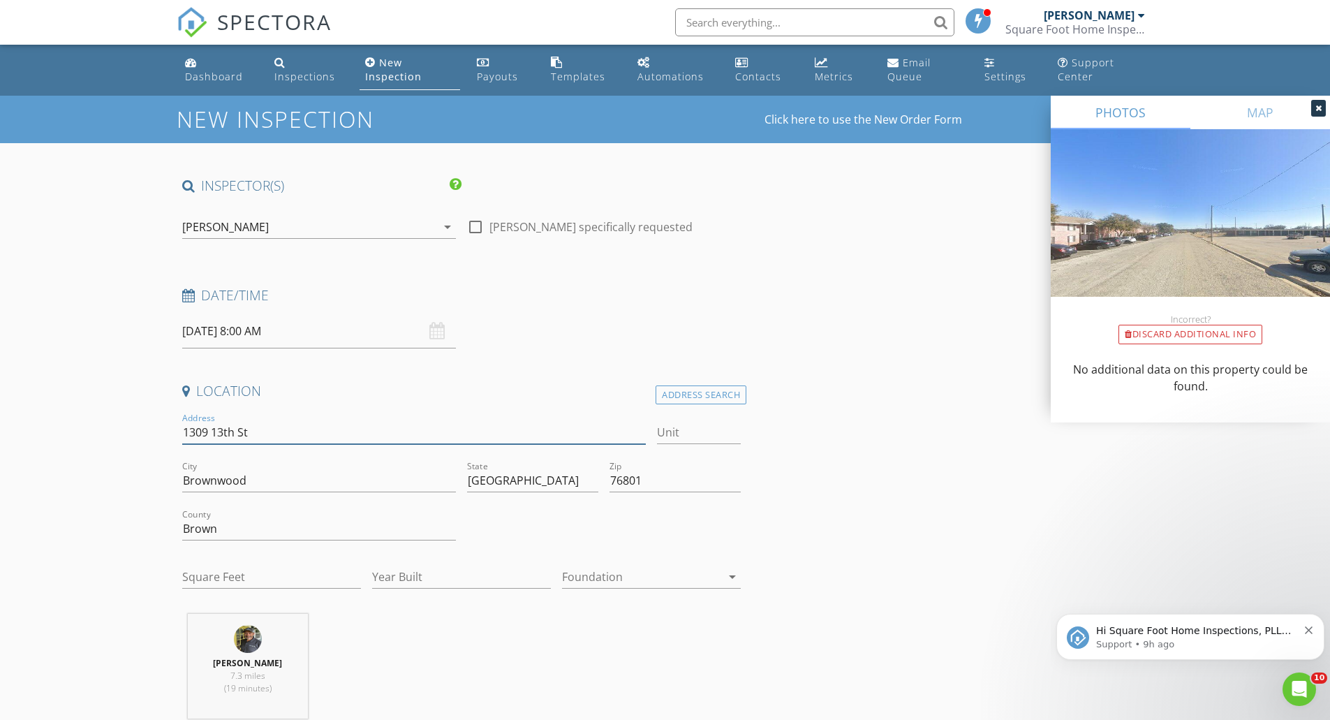
drag, startPoint x: 285, startPoint y: 428, endPoint x: 179, endPoint y: 427, distance: 106.8
click at [179, 427] on div "Address 1309 13th St" at bounding box center [414, 434] width 475 height 48
click at [519, 440] on input "1309 13th St" at bounding box center [414, 432] width 464 height 23
click at [310, 574] on input "Square Feet" at bounding box center [271, 576] width 179 height 23
paste input "1743"
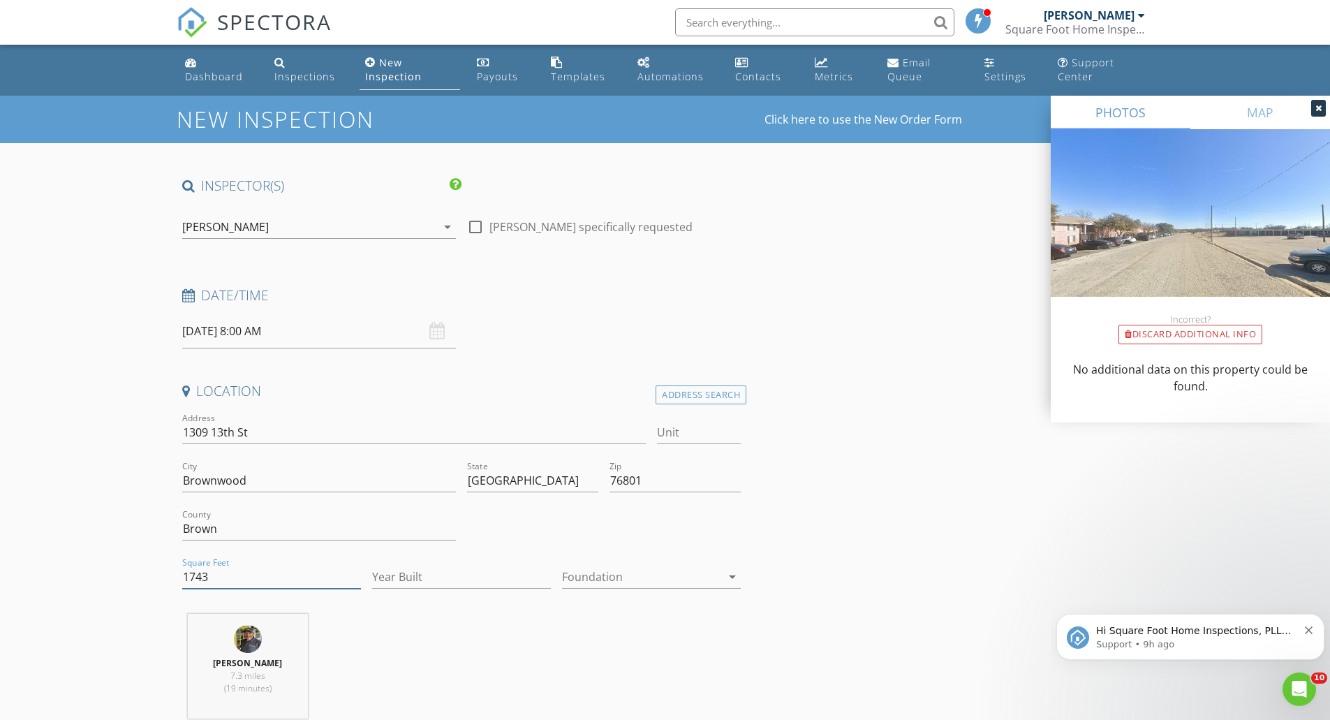
type input "1743"
click at [458, 565] on div "Year Built" at bounding box center [461, 579] width 179 height 45
click at [400, 582] on input "Year Built" at bounding box center [461, 576] width 179 height 23
type input "1963"
click at [602, 582] on div at bounding box center [641, 576] width 159 height 22
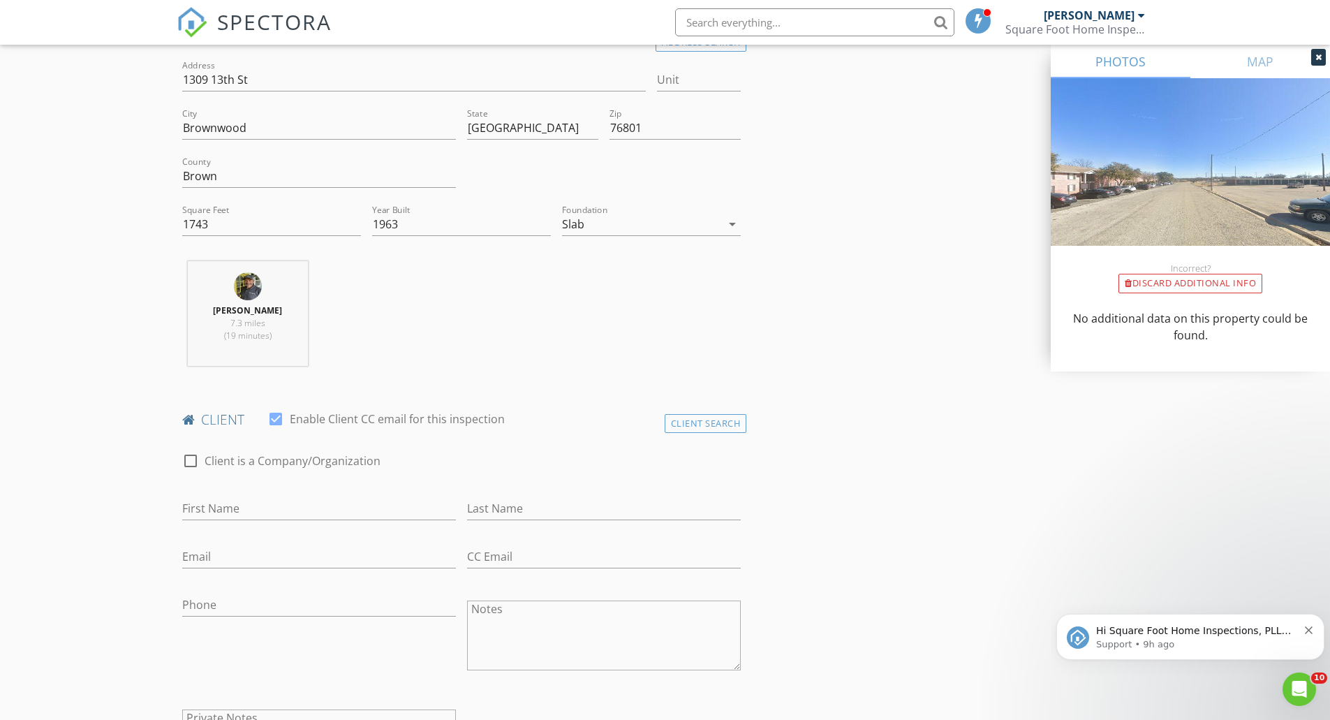
scroll to position [353, 0]
click at [332, 505] on input "First Name" at bounding box center [319, 507] width 274 height 23
type input "LaTasha"
type input "Clemons"
type input "lclemons980@gmail.com"
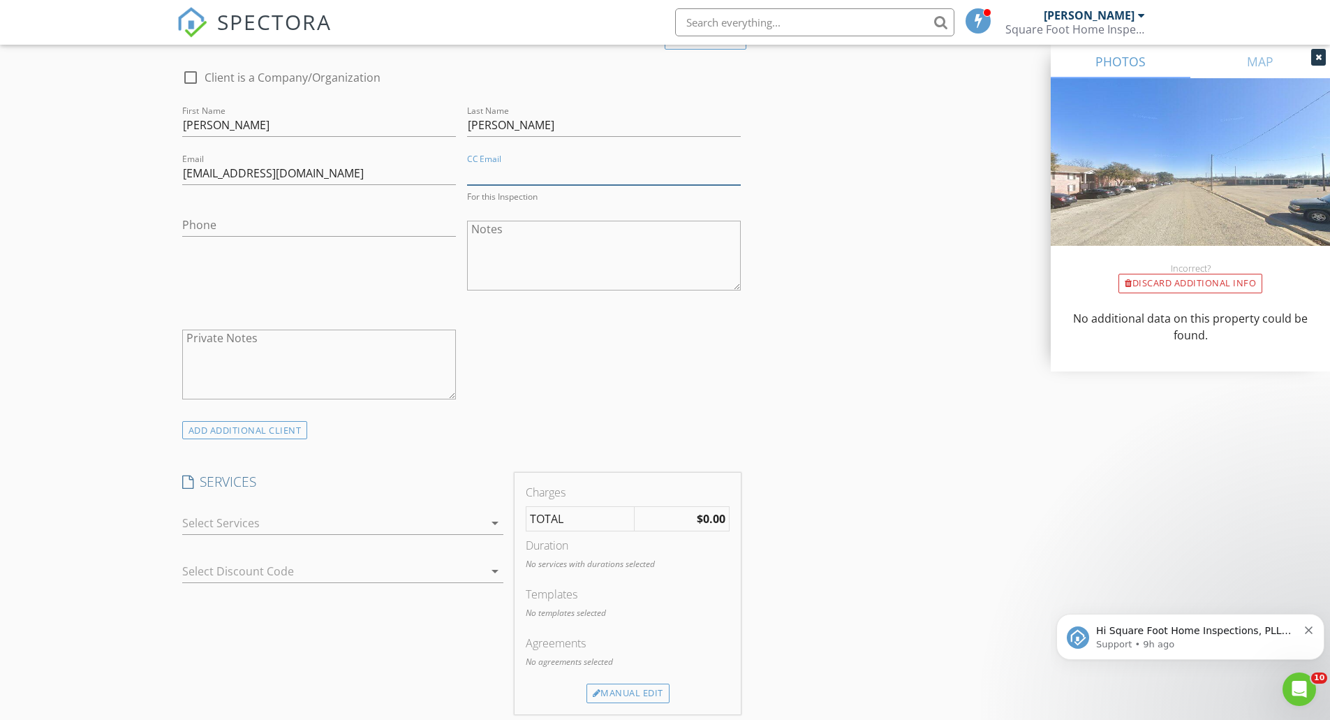
scroll to position [737, 0]
click at [341, 528] on div at bounding box center [332, 521] width 301 height 22
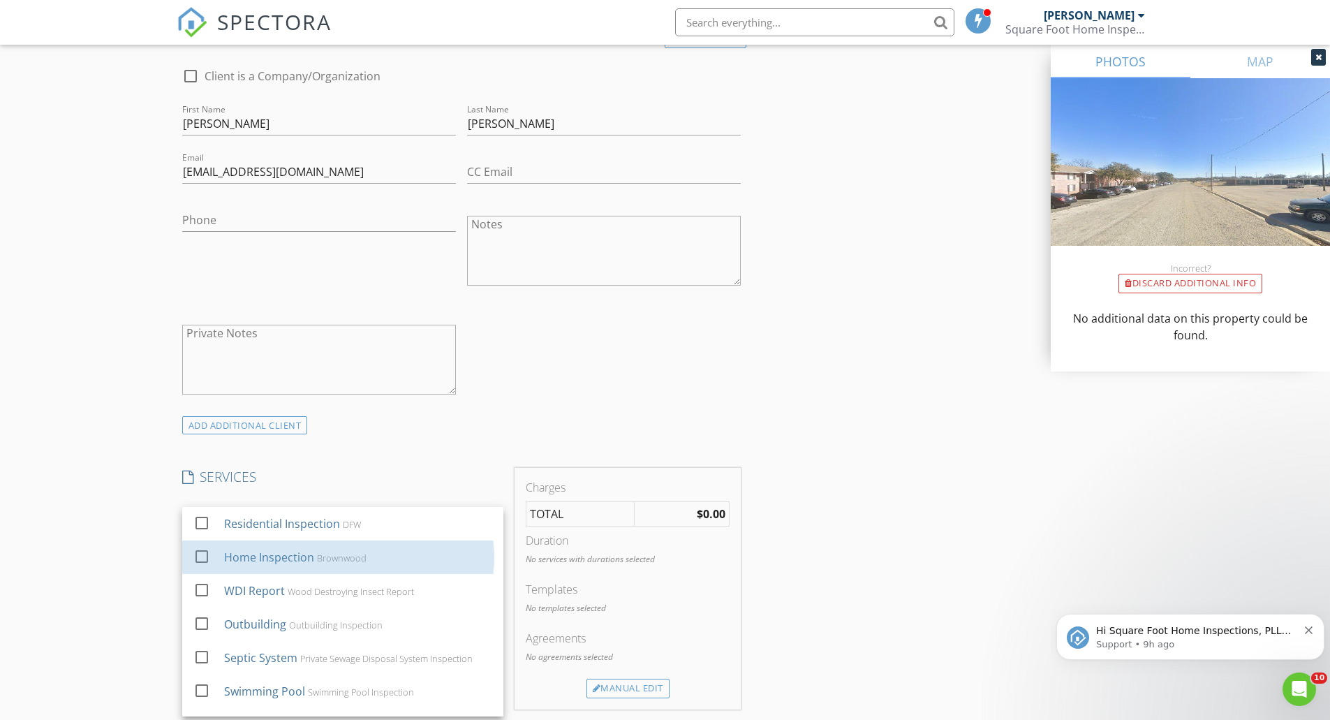
click at [336, 556] on div "Brownwood" at bounding box center [341, 557] width 50 height 11
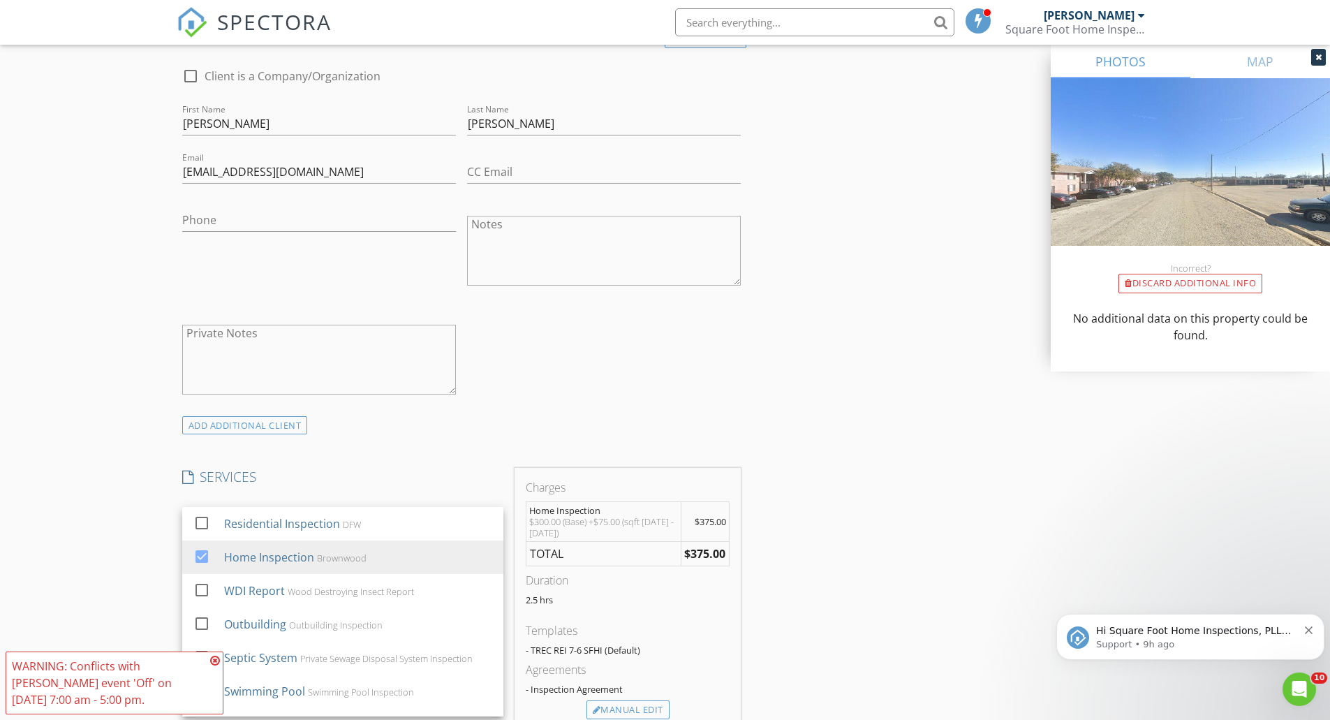
click at [220, 660] on div "WARNING: Conflicts with Brian DePrang's event 'Off' on 09/01/2025 7:00 am - 5:0…" at bounding box center [115, 682] width 218 height 63
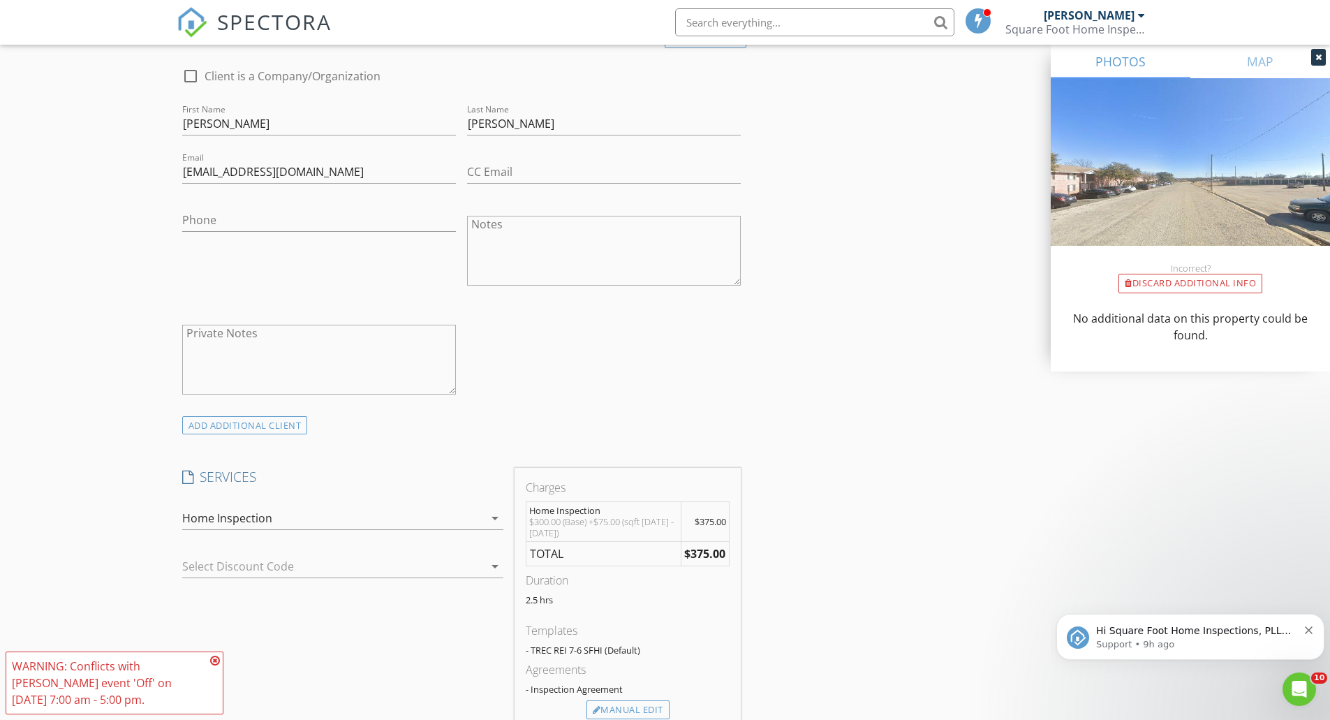
click at [461, 519] on div "Home Inspection" at bounding box center [332, 518] width 301 height 22
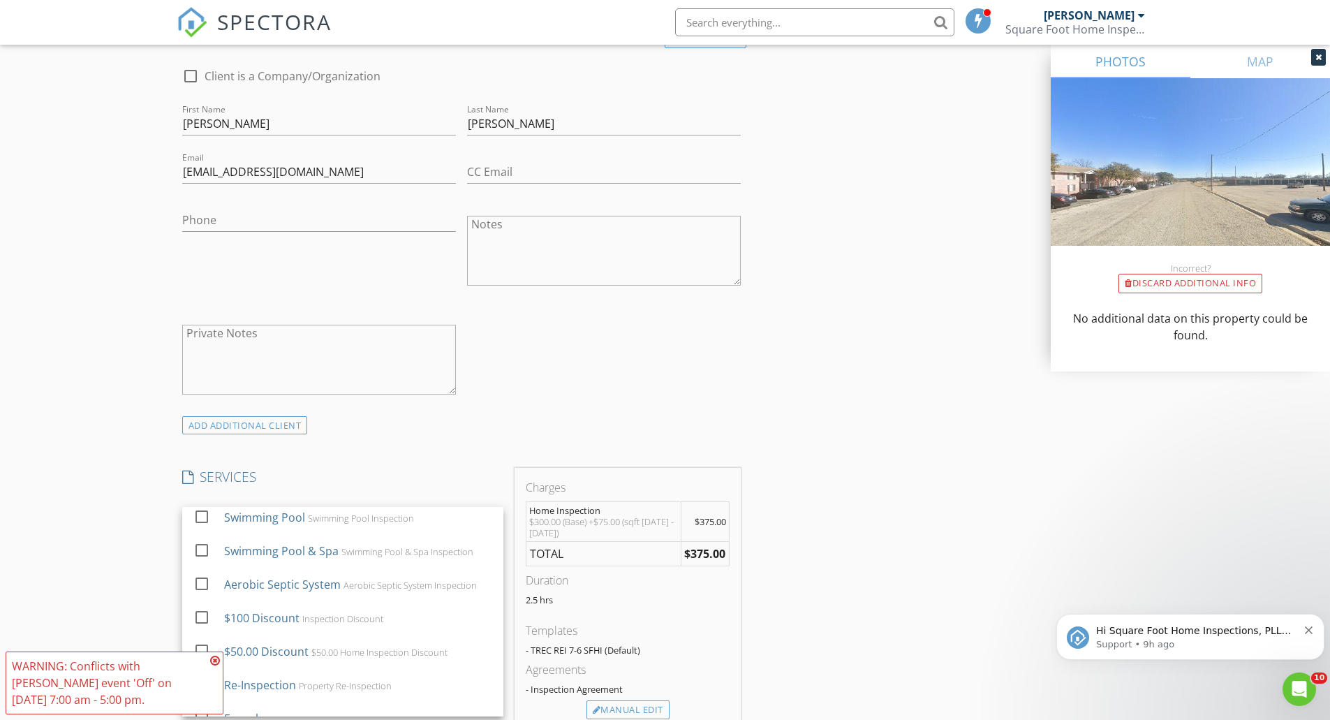
scroll to position [177, 0]
click at [385, 639] on div "$50.00 Discount $50.00 Home Inspection Discount" at bounding box center [357, 648] width 268 height 28
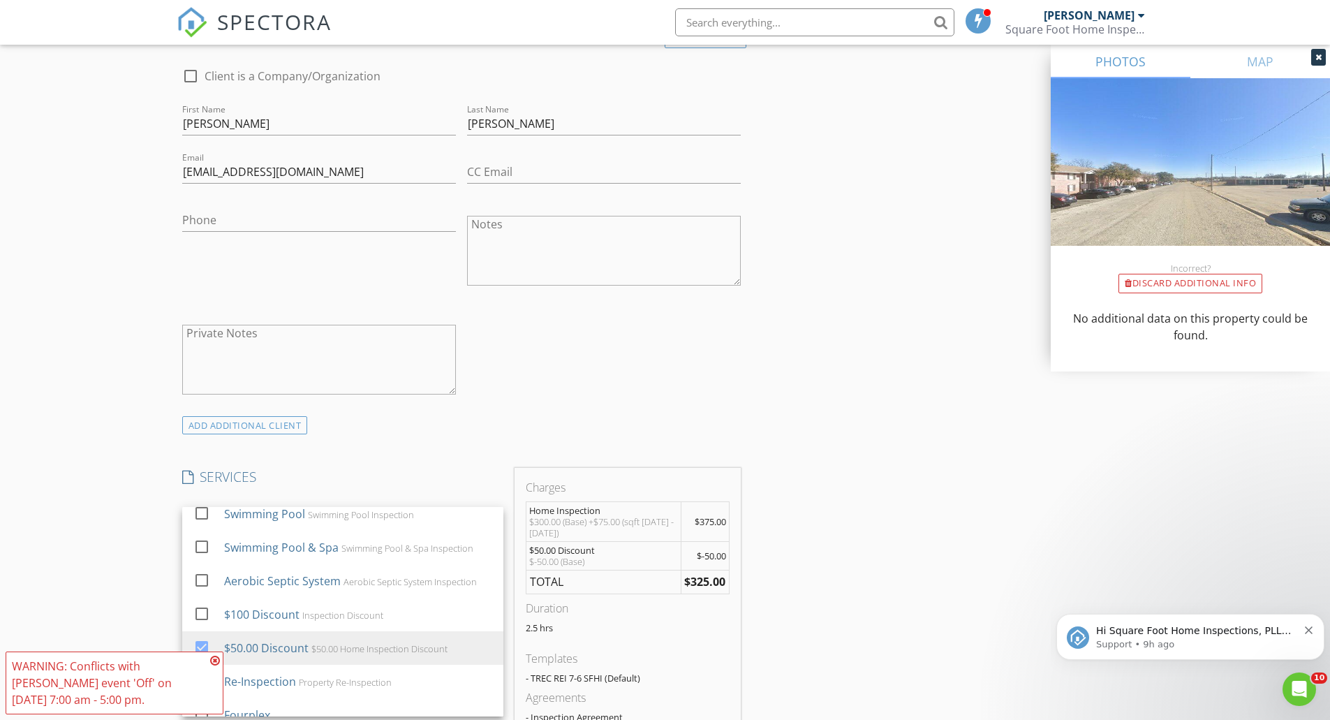
click at [807, 553] on div "INSPECTOR(S) check_box Brian DePrang PRIMARY Brian DePrang arrow_drop_down chec…" at bounding box center [665, 609] width 977 height 2338
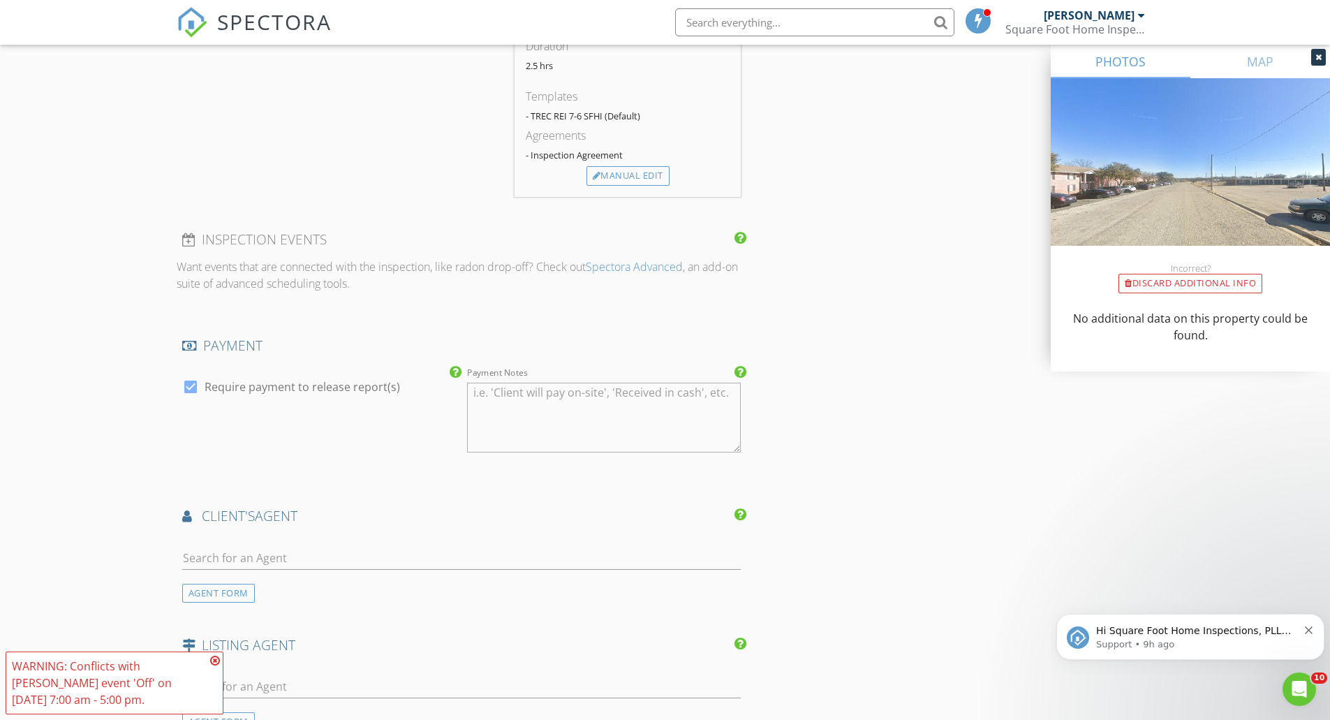
scroll to position [1311, 0]
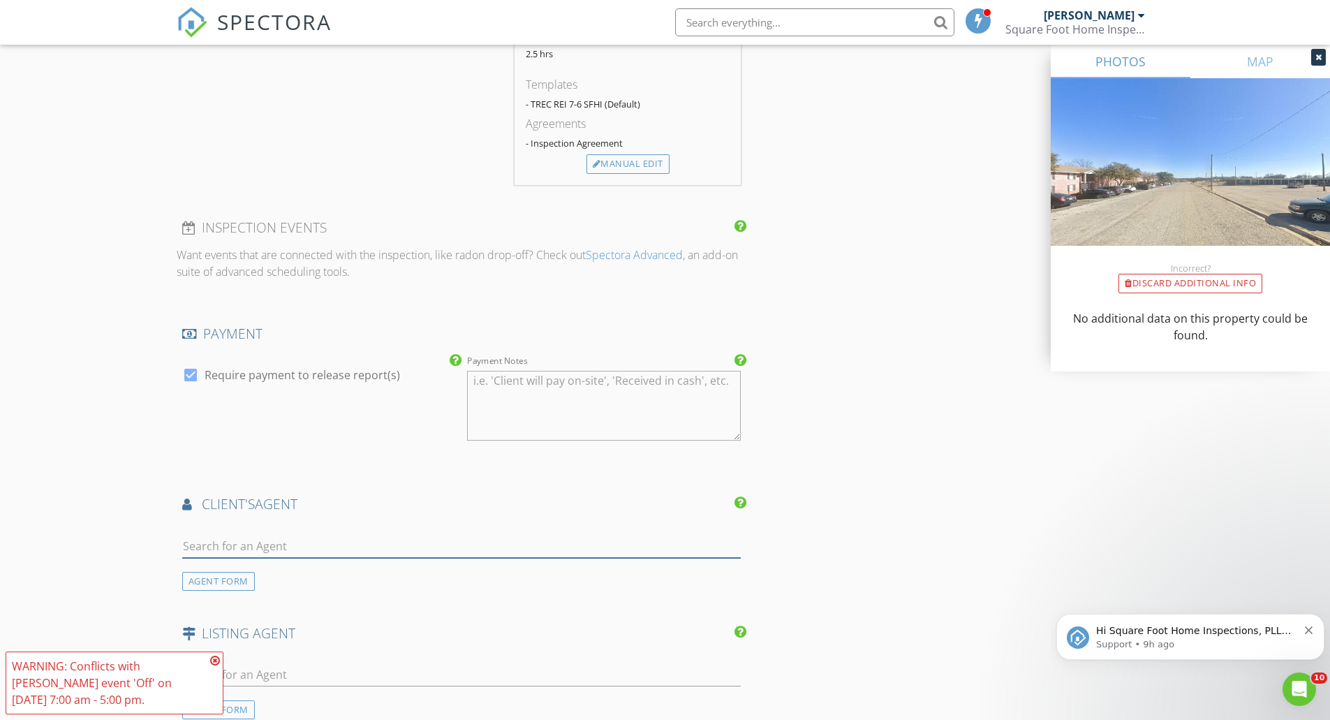
click at [343, 547] on input "text" at bounding box center [461, 546] width 559 height 23
click at [263, 541] on input "text" at bounding box center [461, 546] width 559 height 23
paste input "Jennifer Stewart"
type input "Jennifer Stewart"
click at [228, 587] on div "AGENT FORM" at bounding box center [218, 581] width 73 height 19
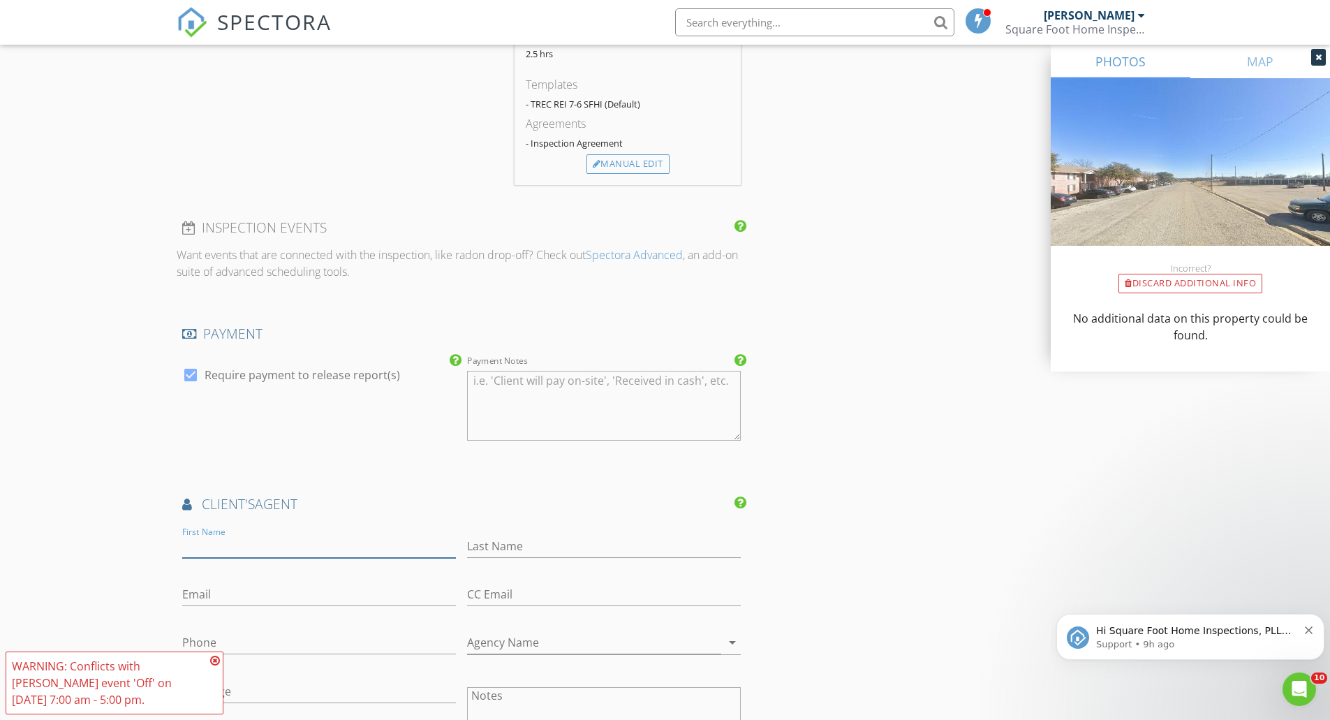
click at [249, 548] on input "First Name" at bounding box center [319, 546] width 274 height 23
paste input "Jennifer Stewart"
type input "Jennifer Stewart"
click at [530, 542] on input "Last Name" at bounding box center [604, 546] width 274 height 23
paste input "Jennifer Stewart"
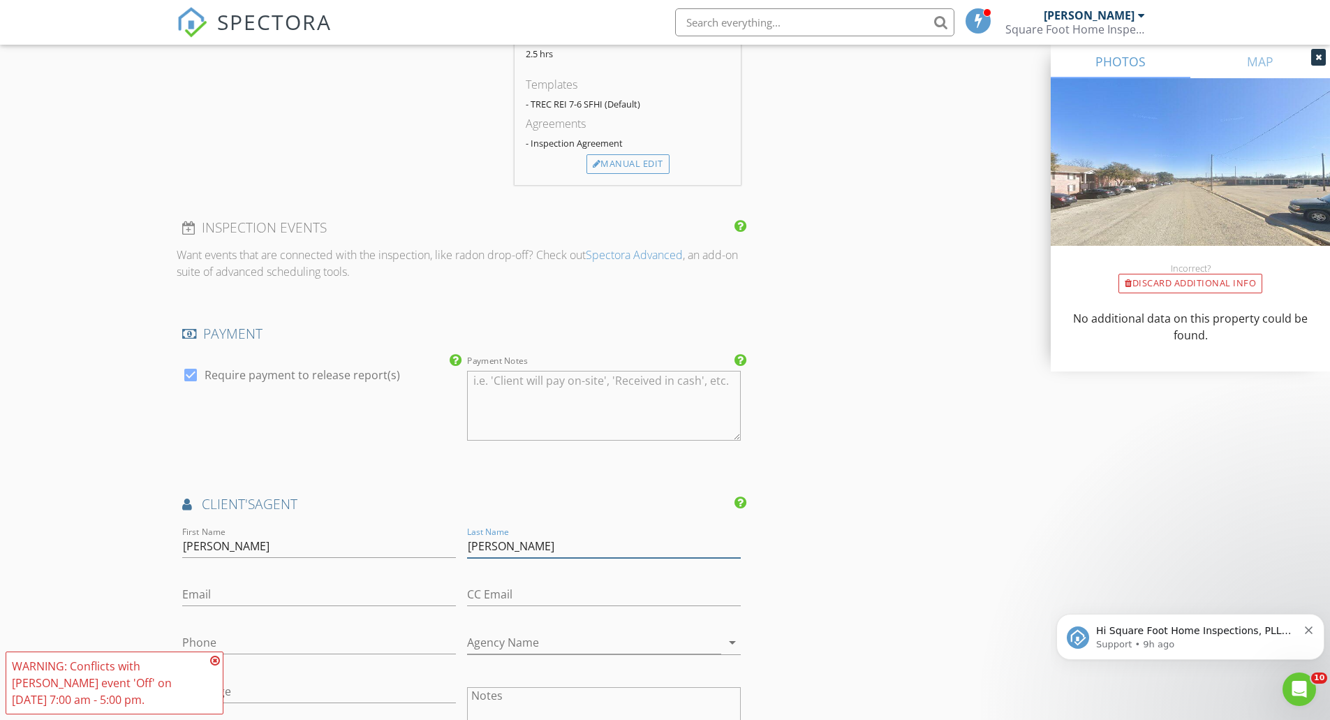
drag, startPoint x: 507, startPoint y: 542, endPoint x: 386, endPoint y: 542, distance: 120.7
click at [386, 542] on div "First Name Jennifer Stewart Last Name Jennifer Stewart Email CC Email Phone Age…" at bounding box center [462, 704] width 570 height 363
type input "Stewart"
click at [414, 549] on input "Jennifer Stewart" at bounding box center [319, 546] width 274 height 23
click at [458, 546] on div "First Name Jennifer Stewart" at bounding box center [319, 547] width 285 height 48
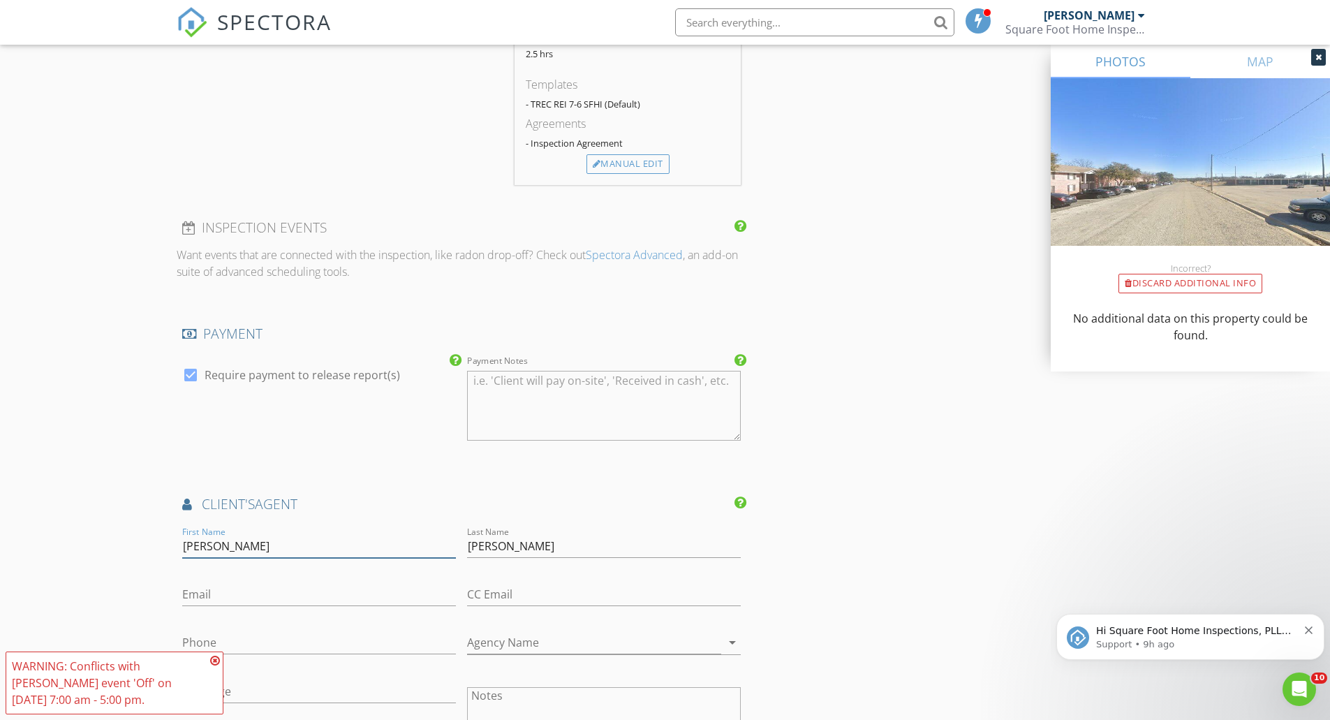
click at [394, 549] on input "Jennifer Stewart" at bounding box center [319, 546] width 274 height 23
type input "Jennifer"
click at [266, 592] on input "Email" at bounding box center [319, 594] width 274 height 23
paste input "askjen@jstewartrealestate.com"
drag, startPoint x: 348, startPoint y: 599, endPoint x: 227, endPoint y: 593, distance: 121.6
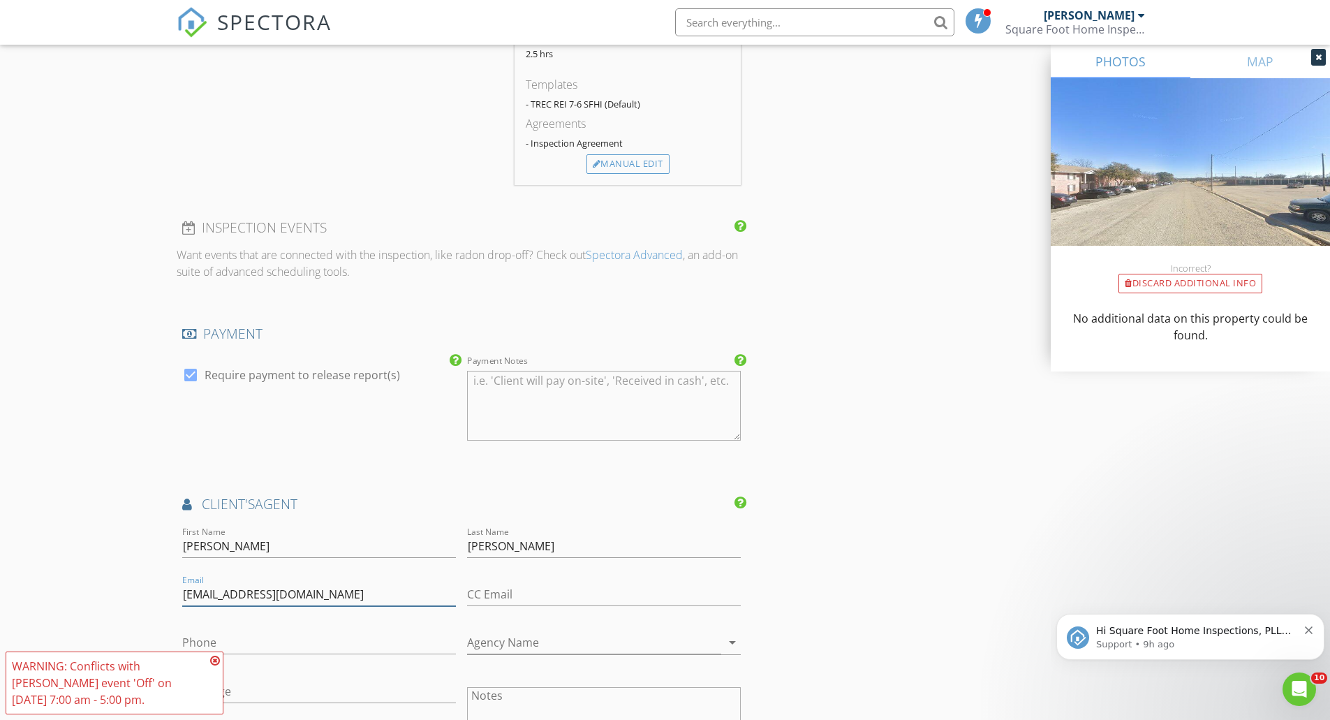
click at [227, 593] on input "askjen@jstewartrealestate.com" at bounding box center [319, 594] width 274 height 23
type input "askjen@jstewartrealestate.com"
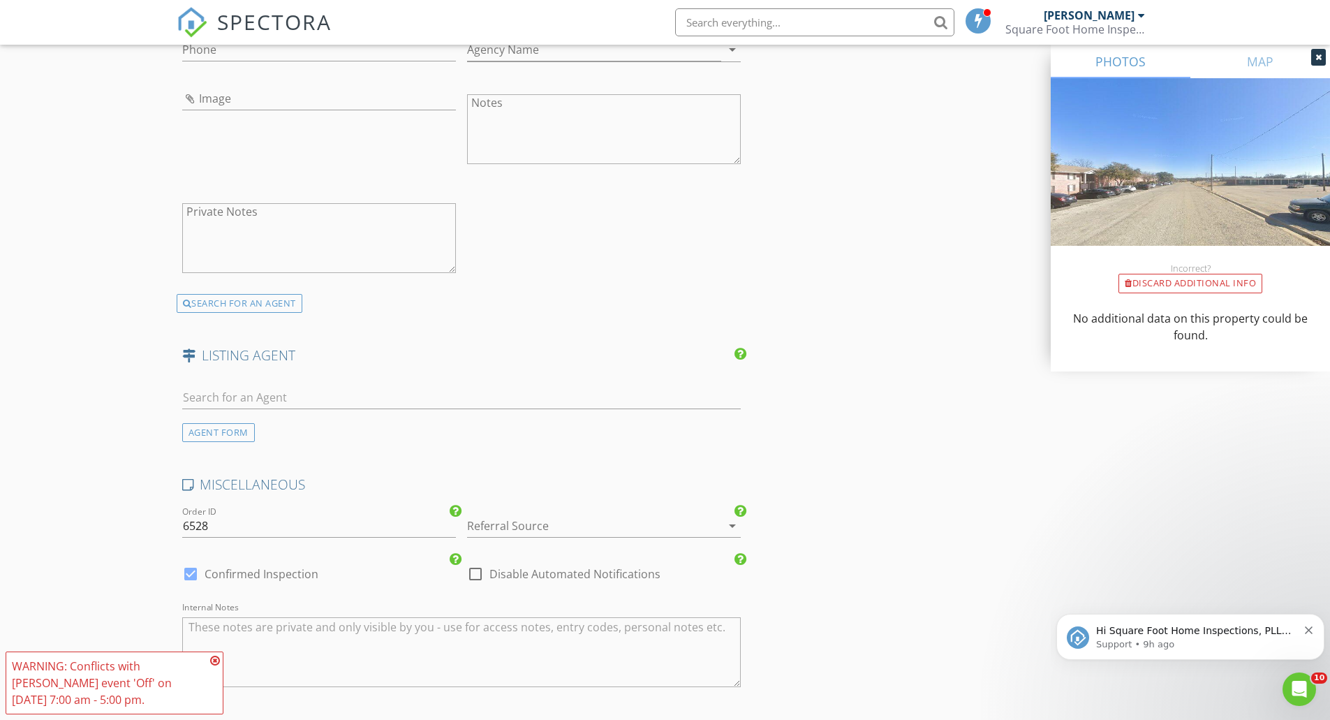
scroll to position [1935, 0]
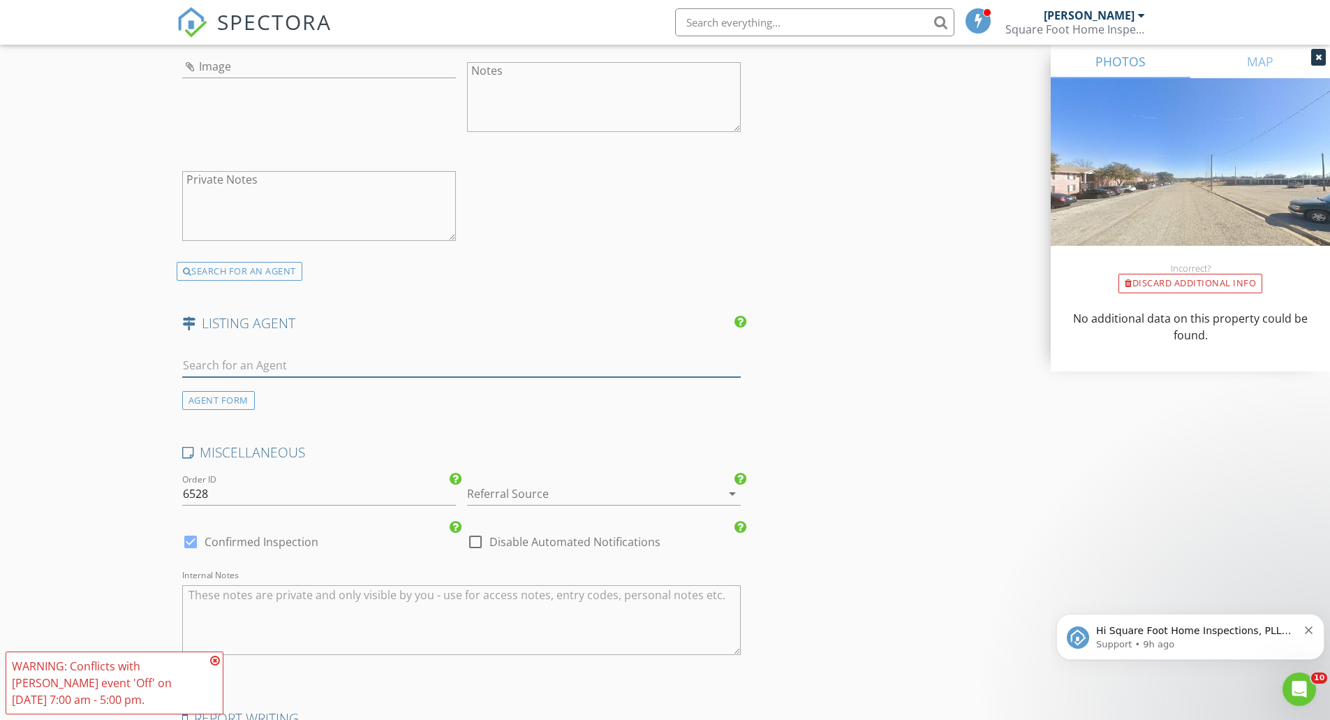
click at [363, 359] on input "text" at bounding box center [461, 365] width 559 height 23
type input "Christy"
click at [343, 386] on li "Christy Meinecke" at bounding box center [462, 396] width 558 height 39
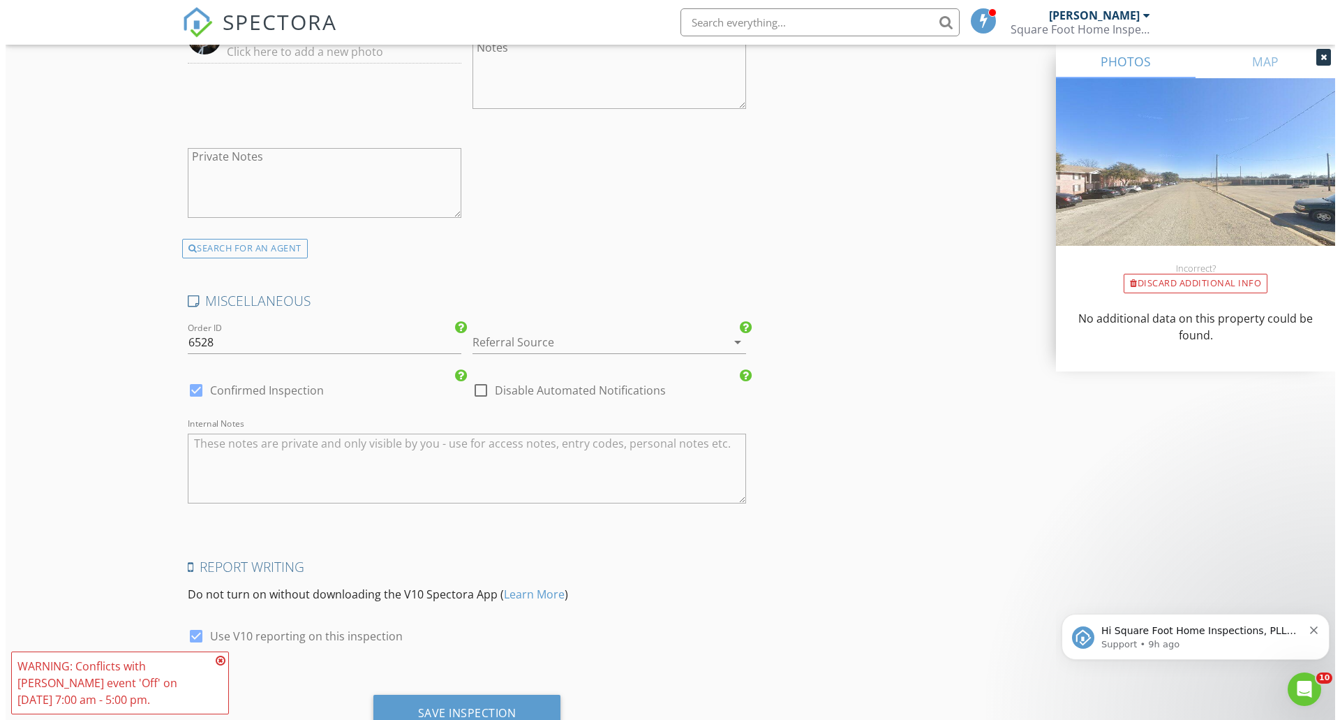
scroll to position [2413, 0]
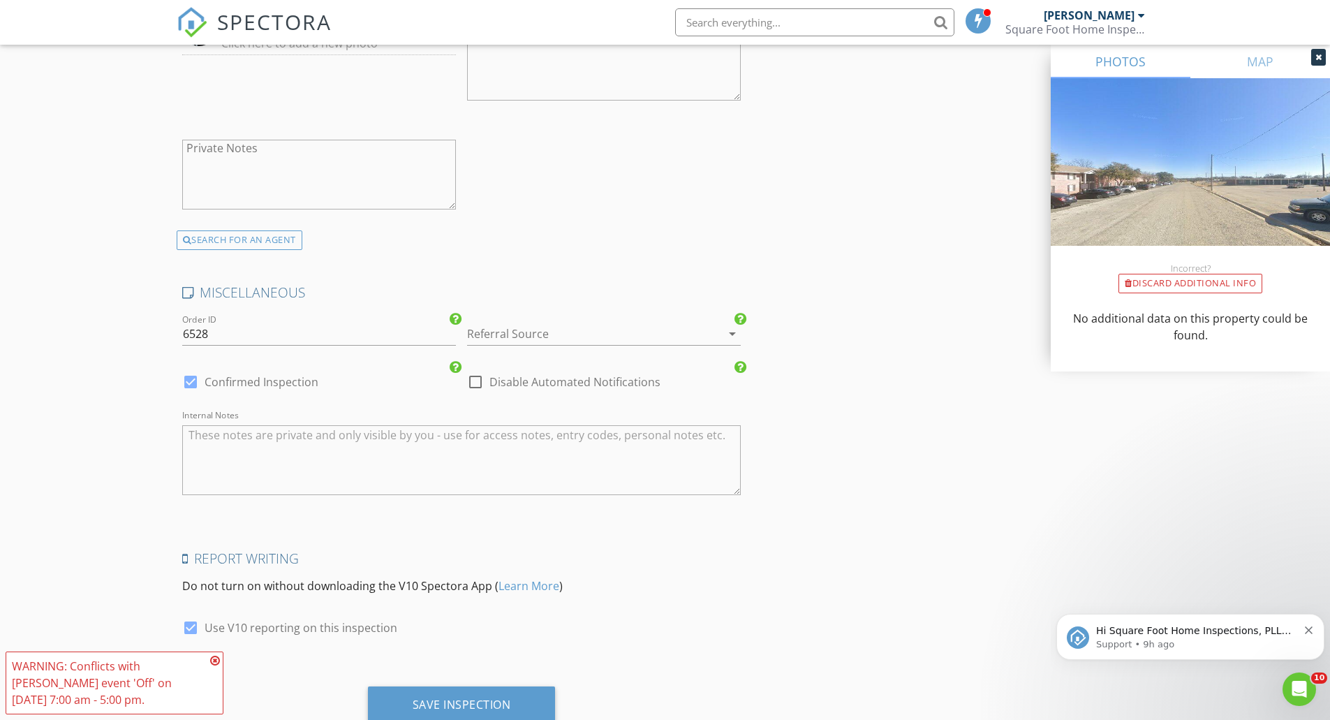
click at [193, 383] on div at bounding box center [191, 382] width 24 height 24
checkbox input "false"
checkbox input "true"
click at [476, 702] on div "Save Inspection" at bounding box center [461, 704] width 98 height 14
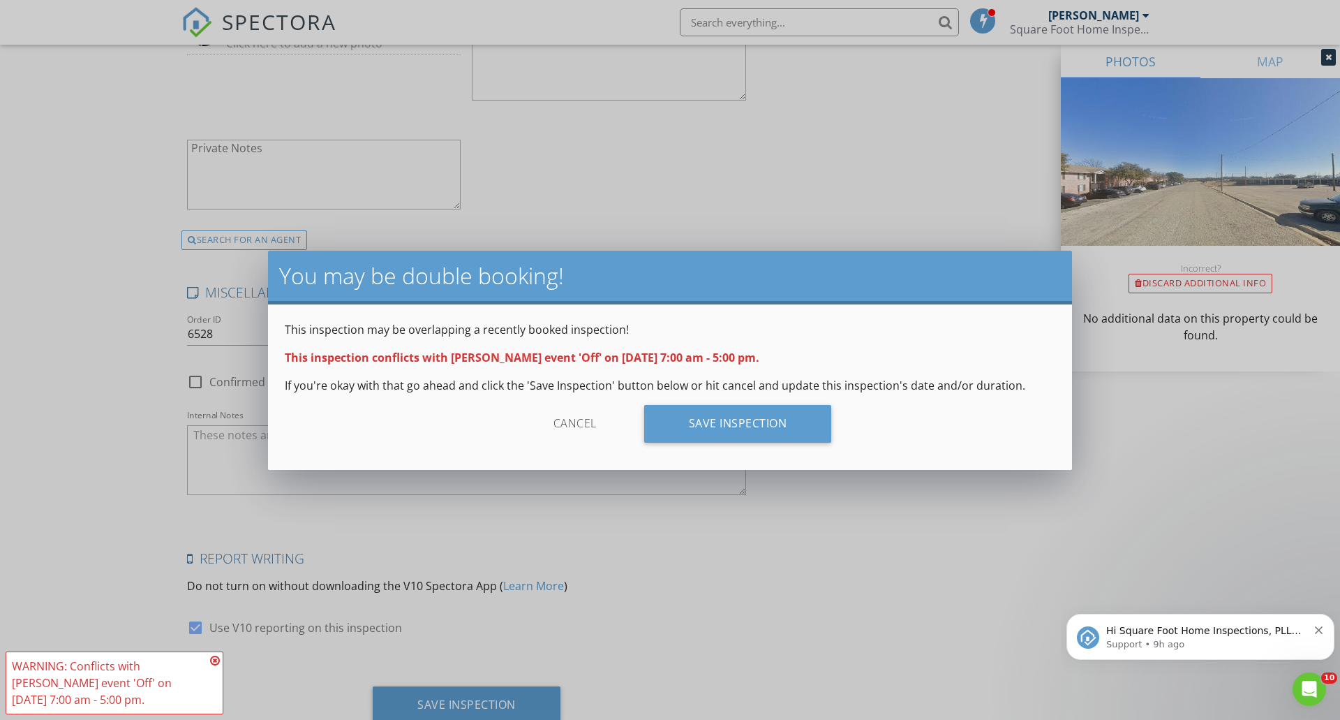
click at [761, 422] on div "Save Inspection" at bounding box center [738, 424] width 188 height 38
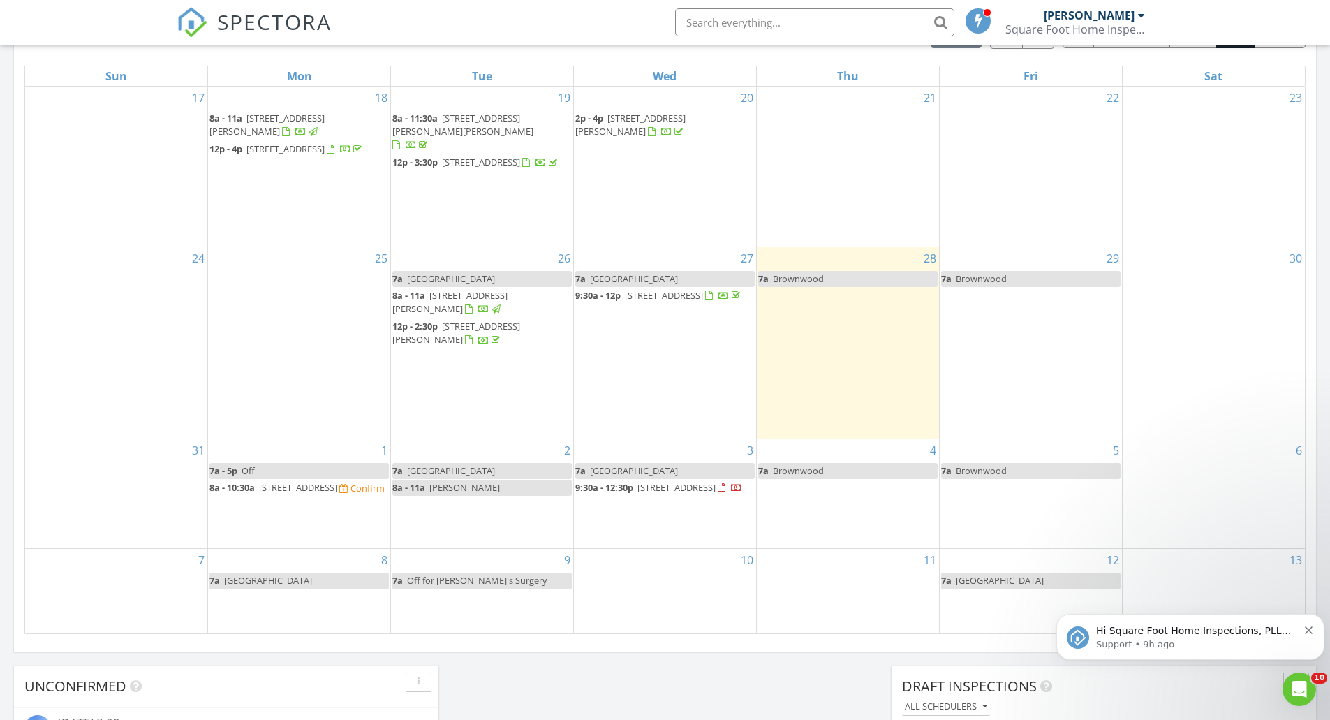
click at [362, 463] on link "7a - 5p Off" at bounding box center [298, 471] width 179 height 16
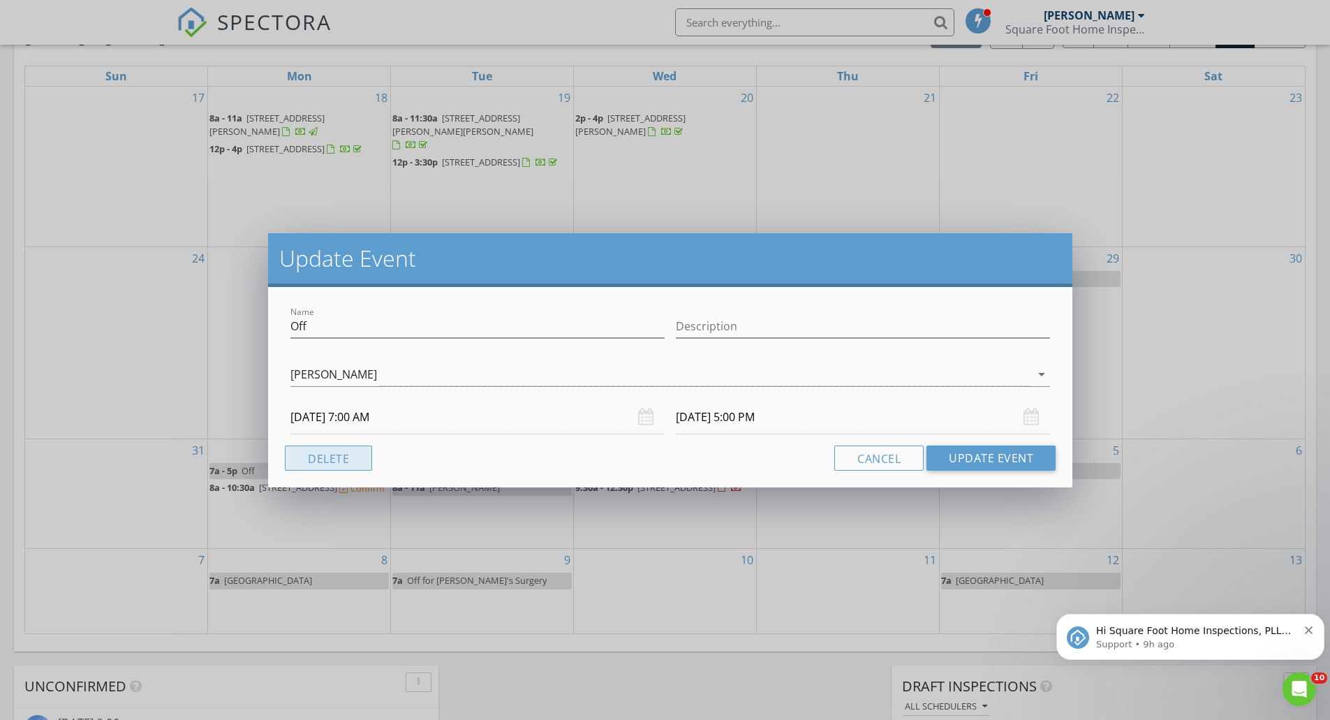
click at [364, 455] on button "Delete" at bounding box center [328, 457] width 87 height 25
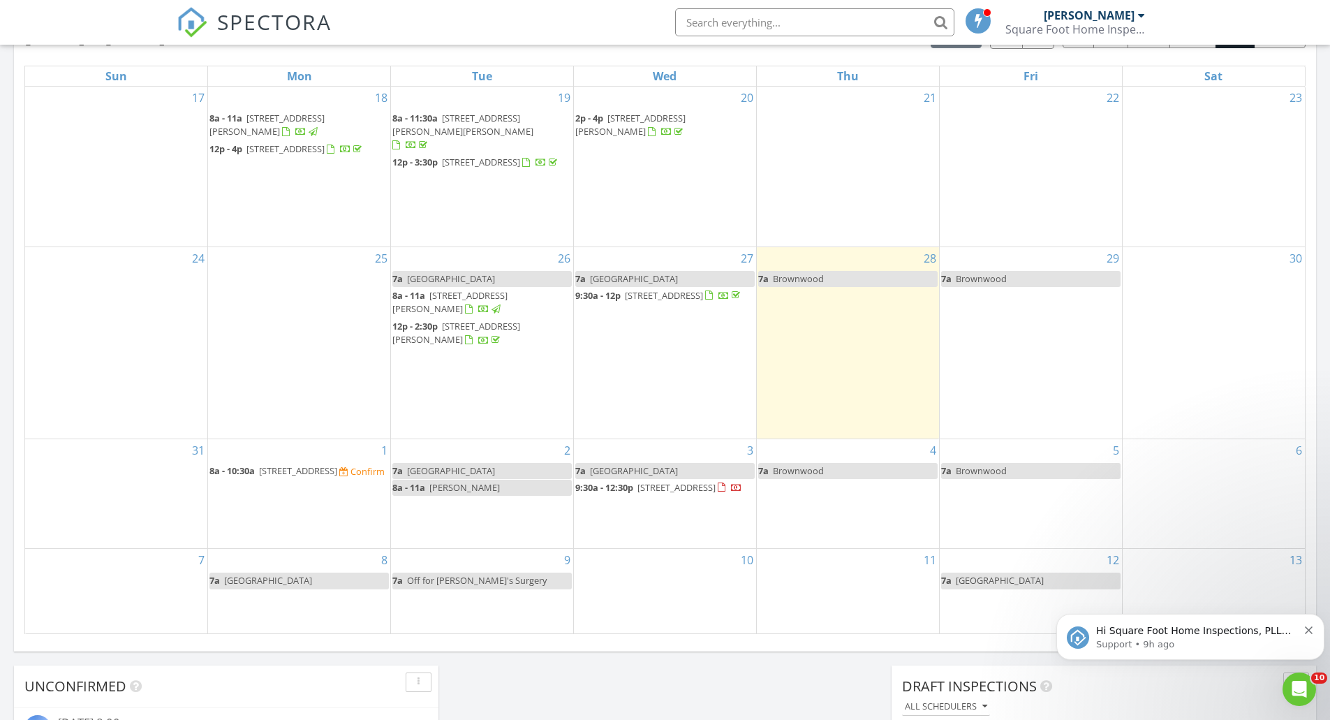
click at [780, 15] on input "text" at bounding box center [814, 22] width 279 height 28
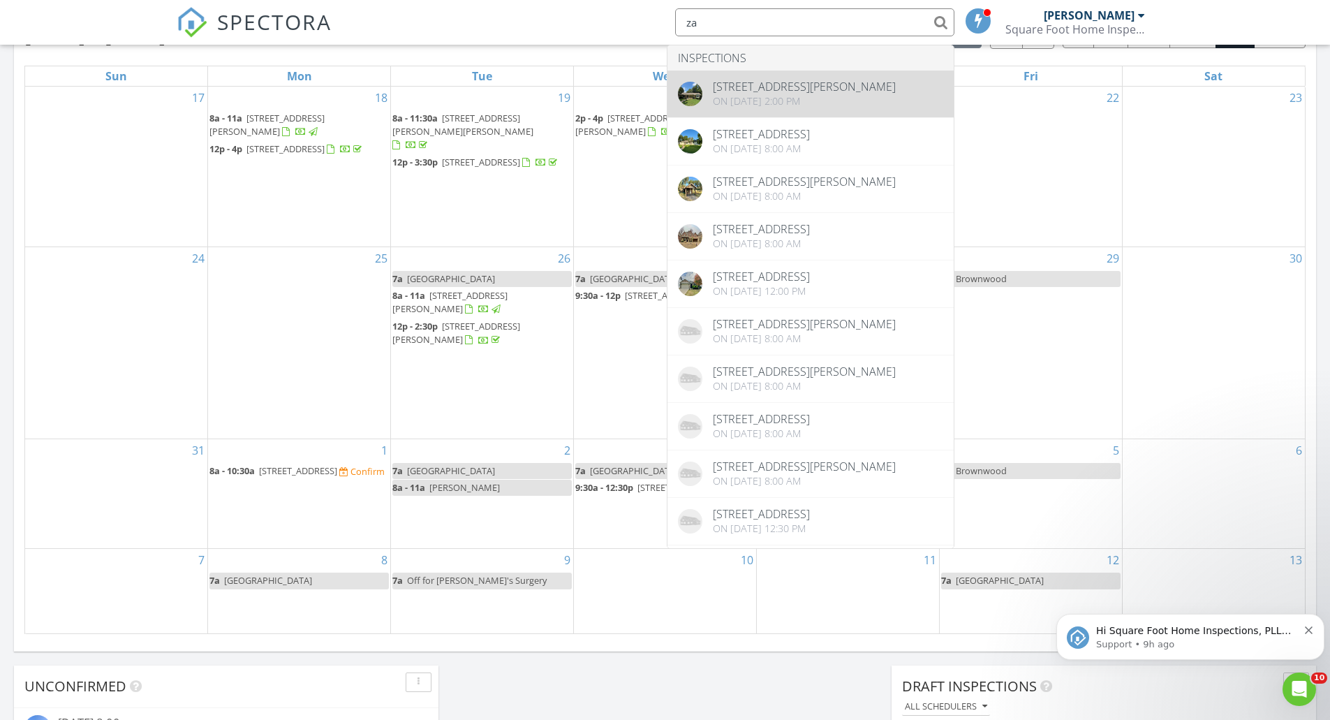
type input "za"
